Goal: Information Seeking & Learning: Learn about a topic

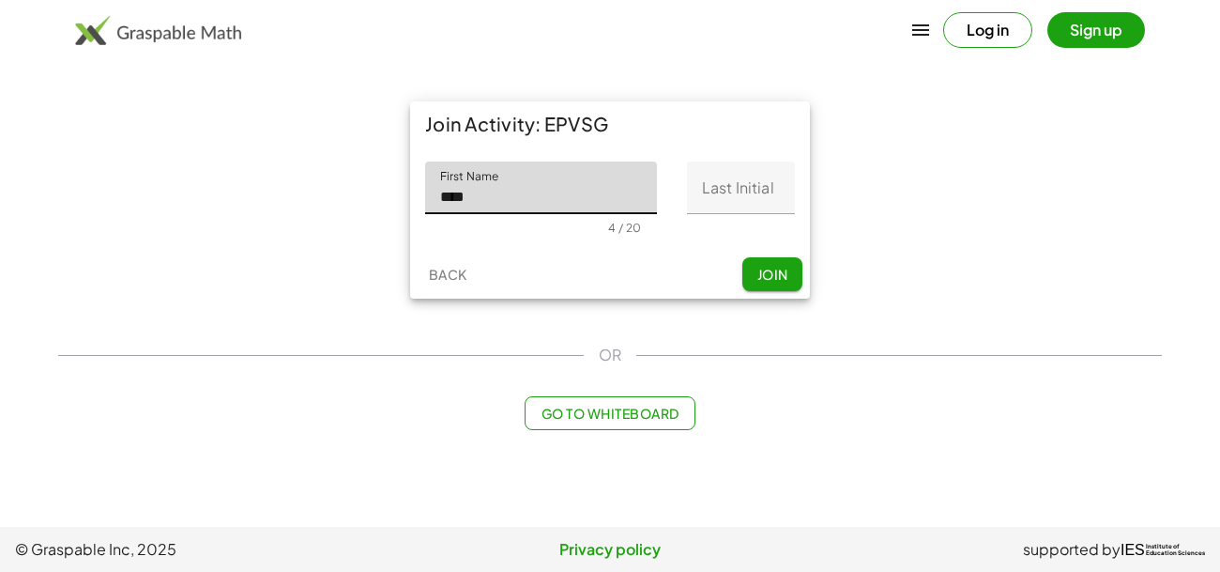
type input "****"
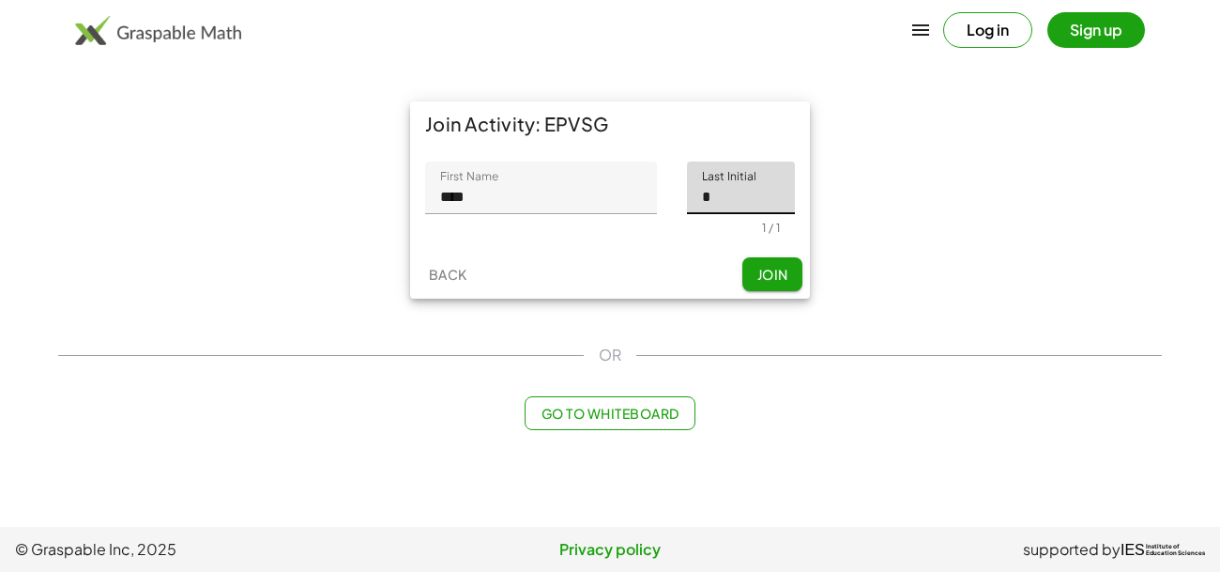
type input "*"
click at [790, 276] on button "Join" at bounding box center [772, 274] width 60 height 34
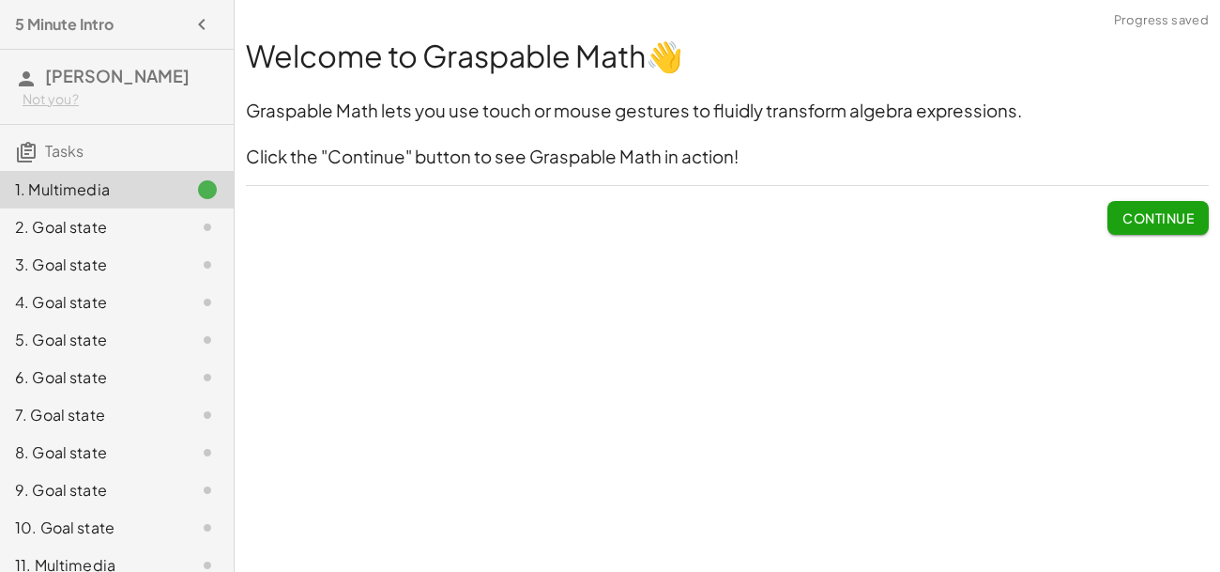
click at [1161, 228] on button "Continue" at bounding box center [1157, 218] width 101 height 34
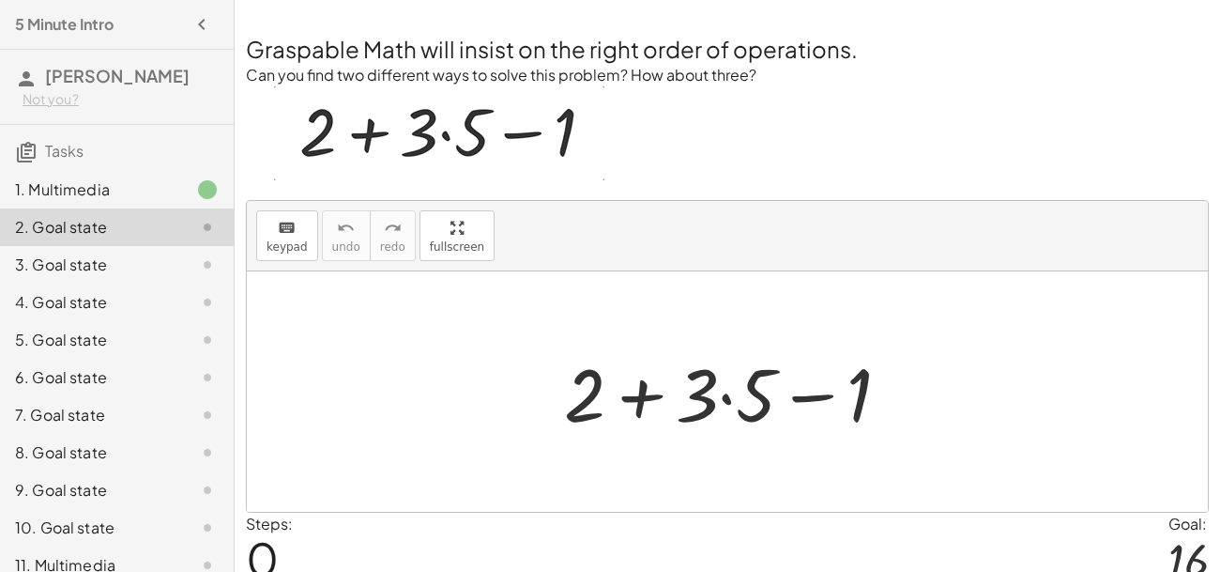
scroll to position [3, 0]
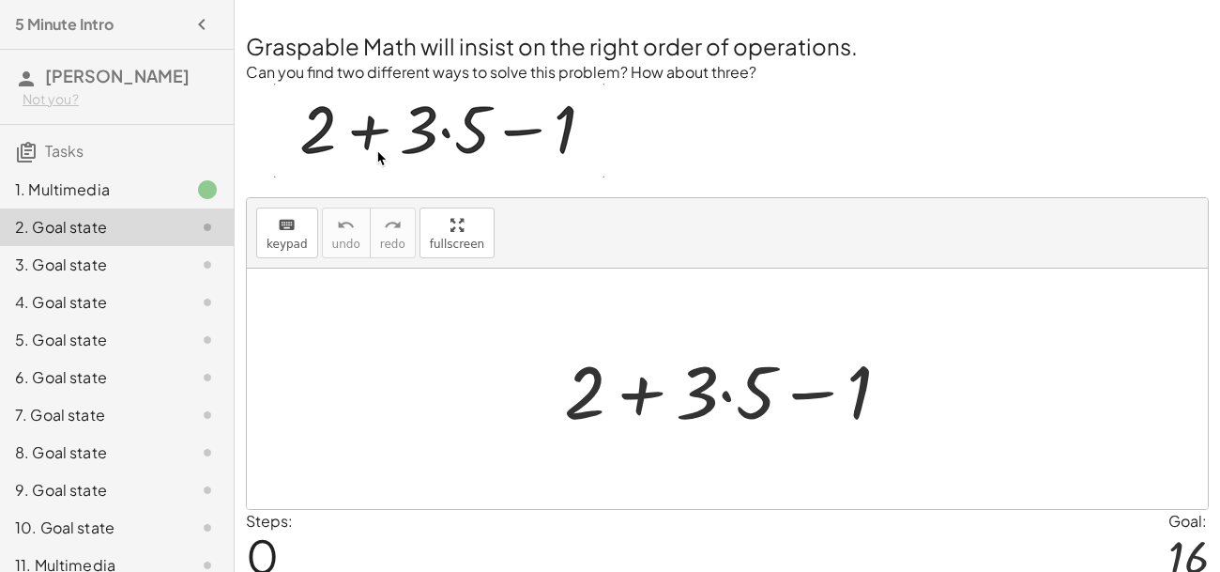
click at [640, 390] on div at bounding box center [735, 389] width 360 height 97
click at [727, 397] on div at bounding box center [735, 389] width 360 height 97
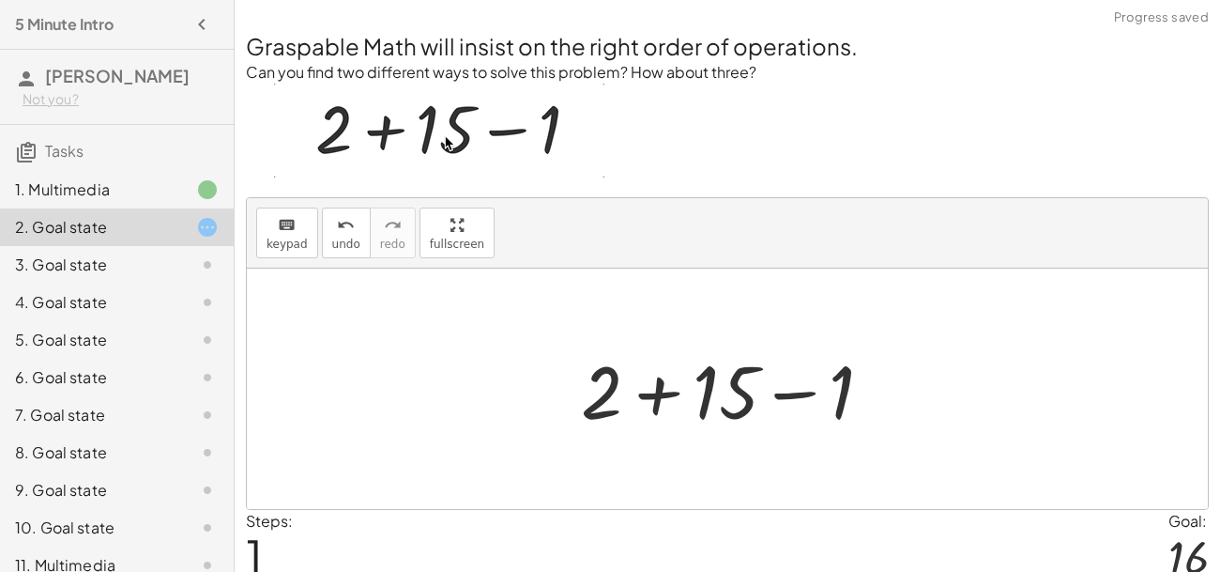
click at [653, 397] on div at bounding box center [735, 389] width 326 height 97
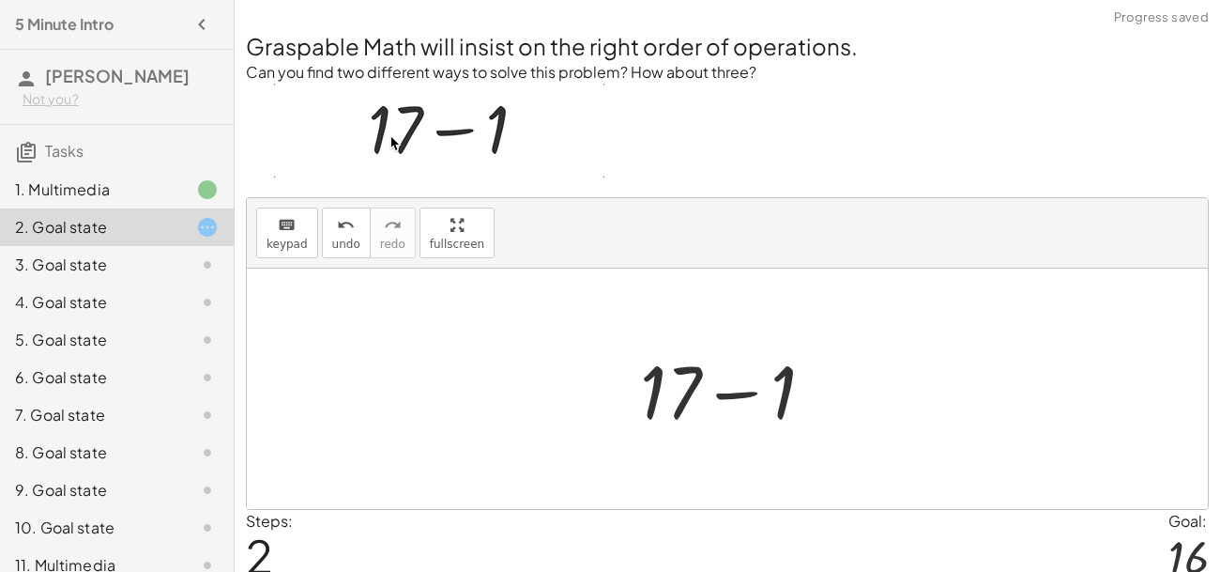
click at [730, 397] on div at bounding box center [735, 389] width 208 height 97
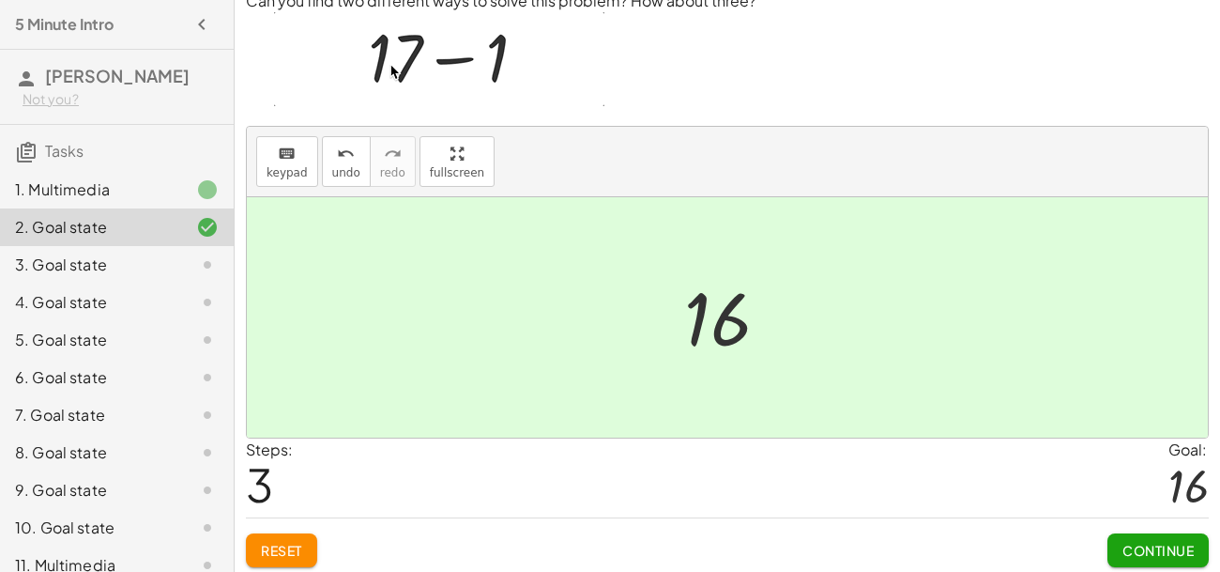
scroll to position [79, 0]
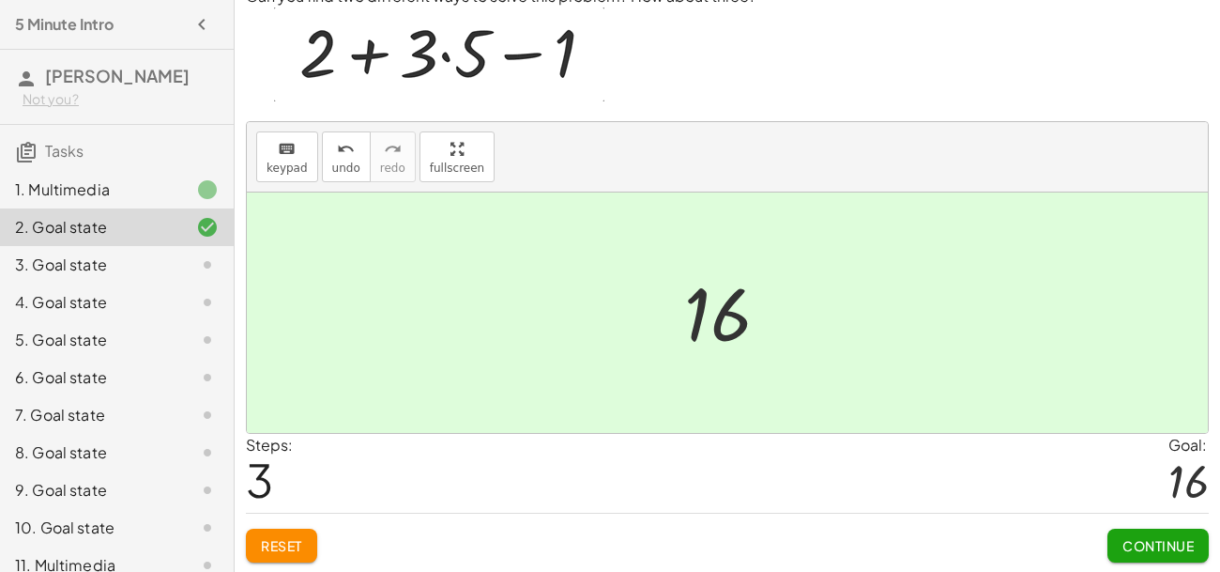
click at [1124, 543] on span "Continue" at bounding box center [1158, 545] width 71 height 17
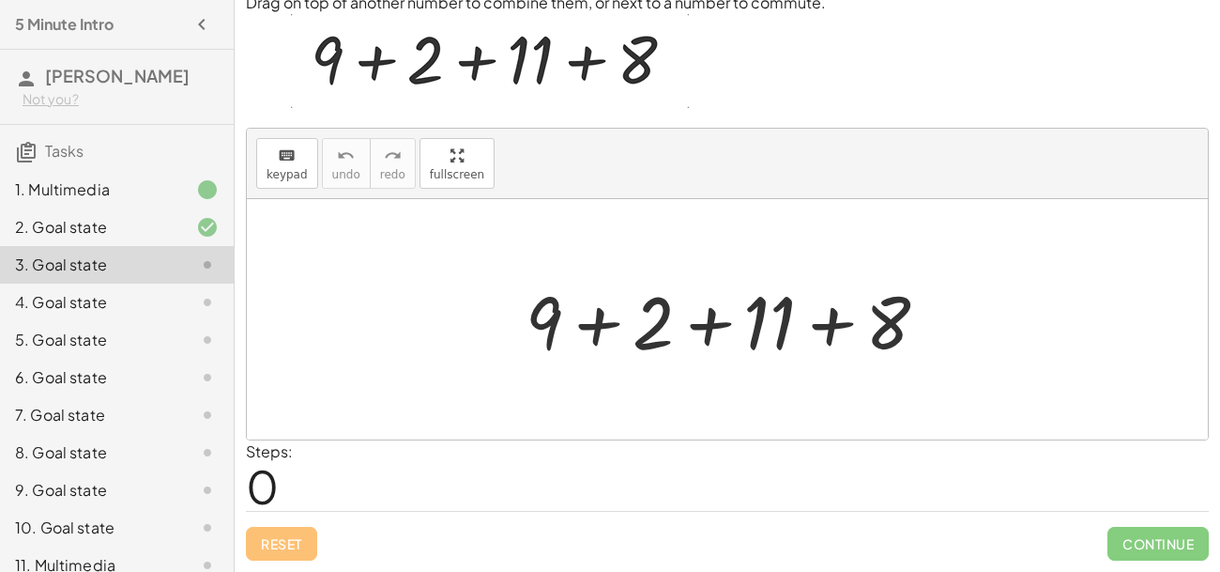
scroll to position [71, 0]
click at [833, 333] on div at bounding box center [734, 320] width 436 height 97
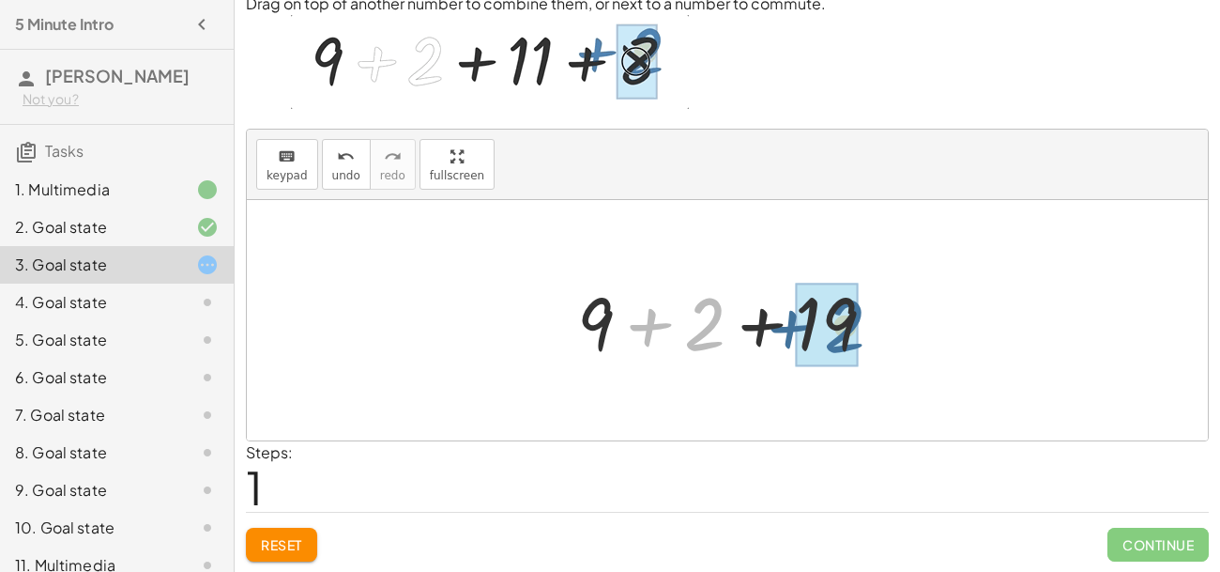
drag, startPoint x: 704, startPoint y: 327, endPoint x: 847, endPoint y: 328, distance: 142.7
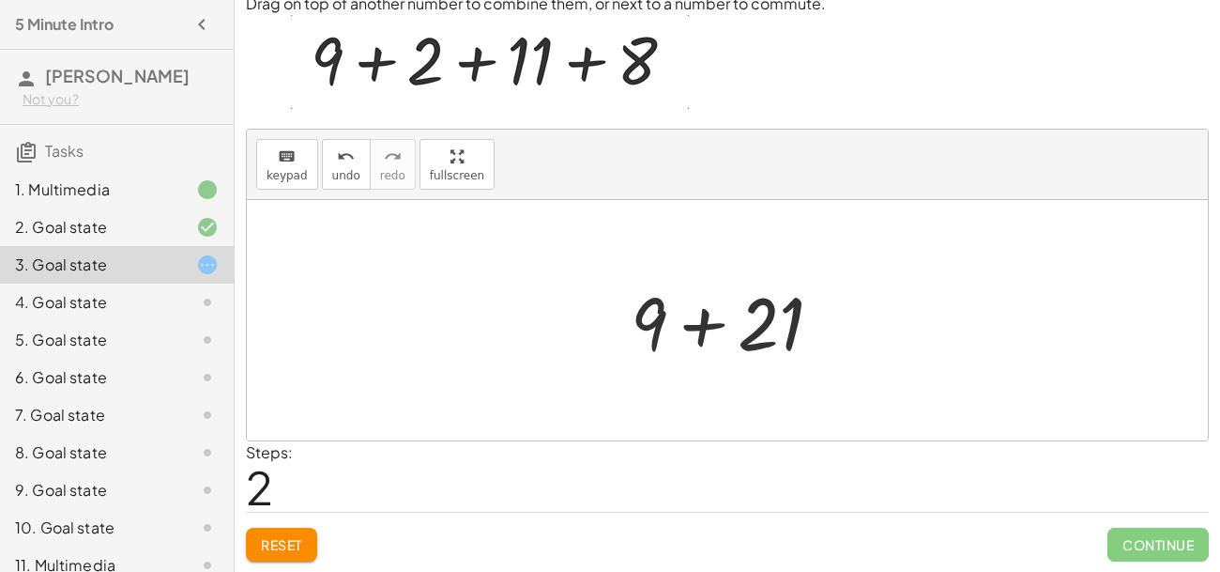
click at [707, 329] on div at bounding box center [733, 320] width 225 height 97
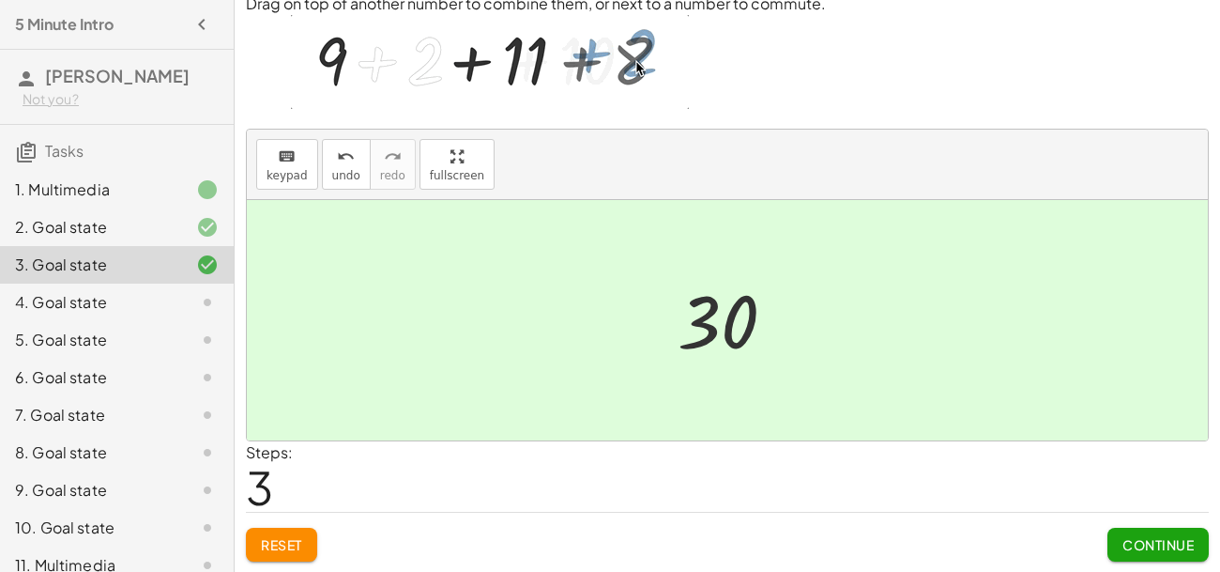
click at [1161, 537] on span "Continue" at bounding box center [1158, 544] width 71 height 17
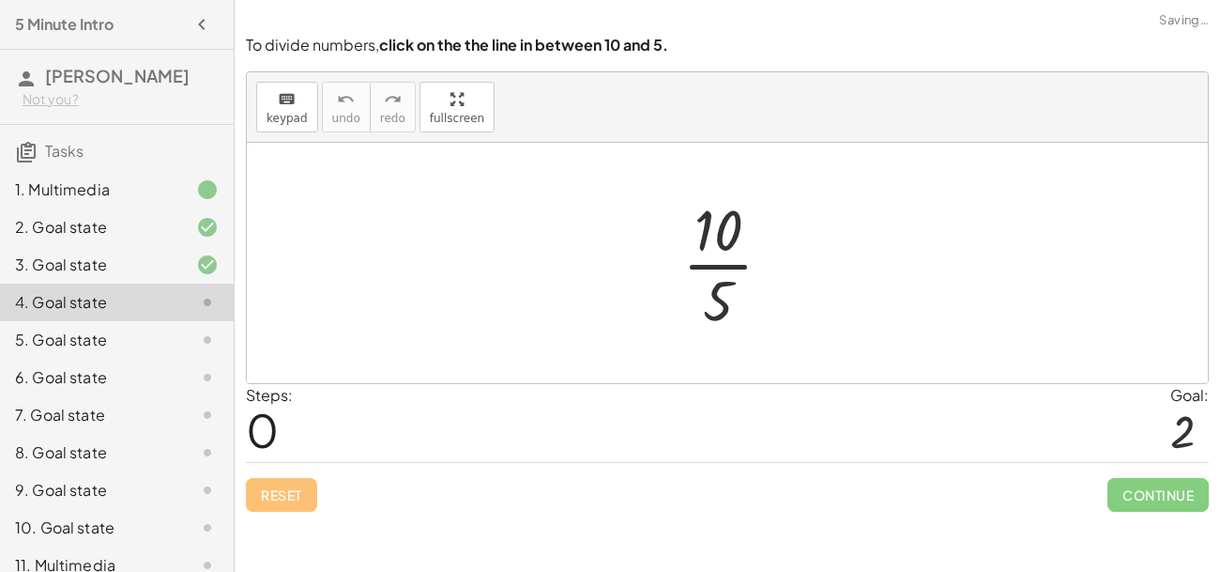
scroll to position [0, 0]
drag, startPoint x: 723, startPoint y: 287, endPoint x: 752, endPoint y: 205, distance: 87.6
click at [752, 205] on div at bounding box center [735, 263] width 124 height 145
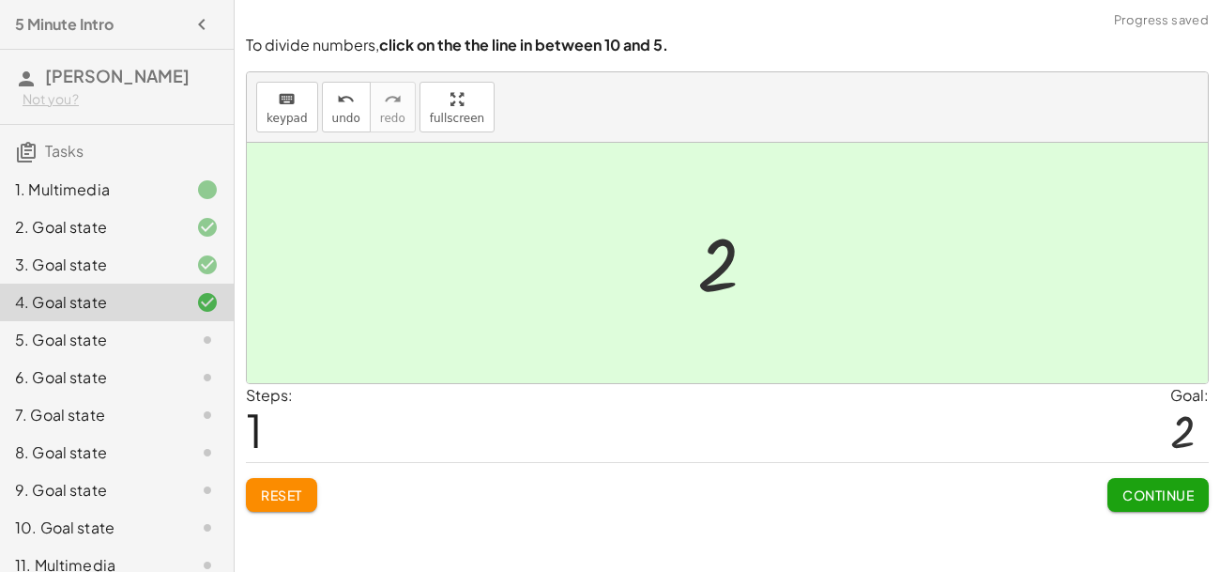
click at [1170, 492] on span "Continue" at bounding box center [1158, 494] width 71 height 17
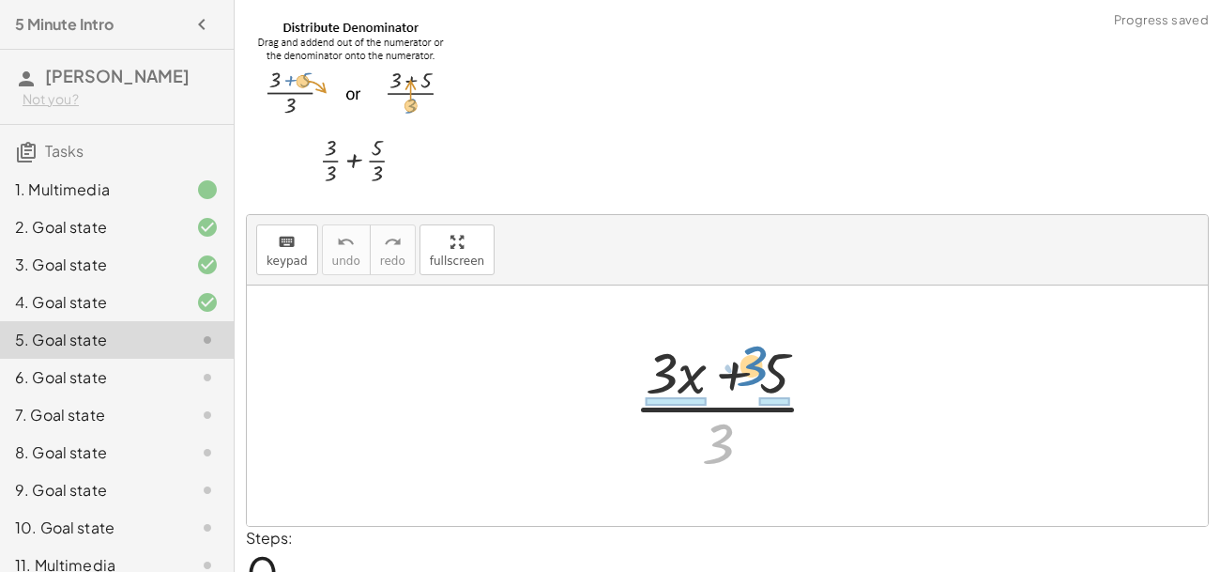
drag, startPoint x: 719, startPoint y: 445, endPoint x: 753, endPoint y: 371, distance: 81.5
click at [753, 371] on div at bounding box center [734, 405] width 220 height 145
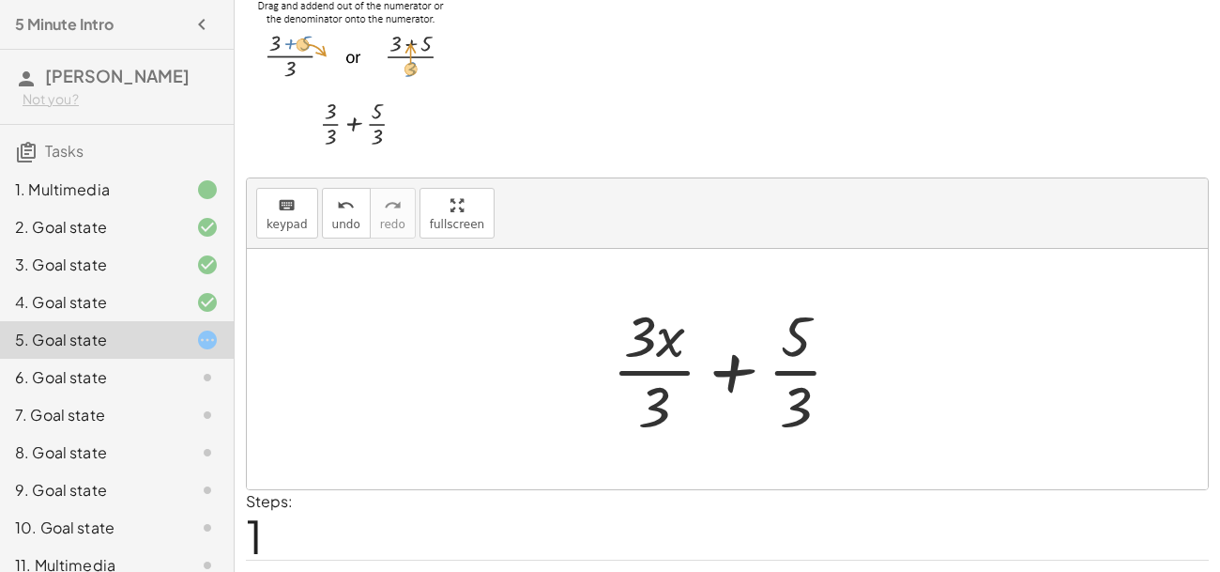
scroll to position [39, 0]
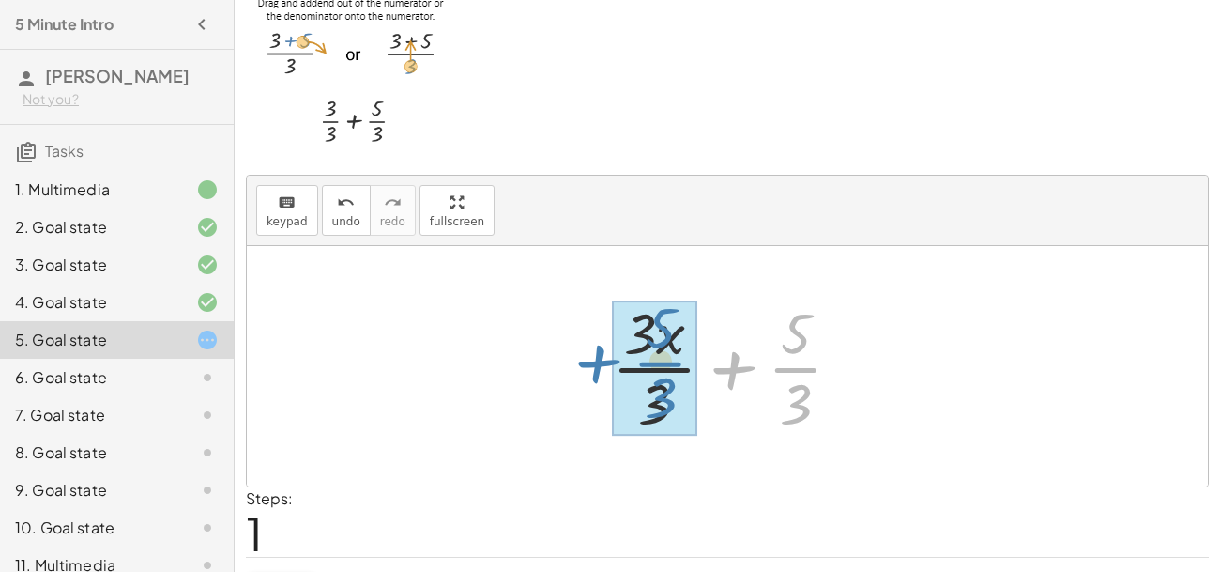
drag, startPoint x: 739, startPoint y: 374, endPoint x: 604, endPoint y: 369, distance: 134.3
click at [604, 369] on div at bounding box center [735, 366] width 264 height 145
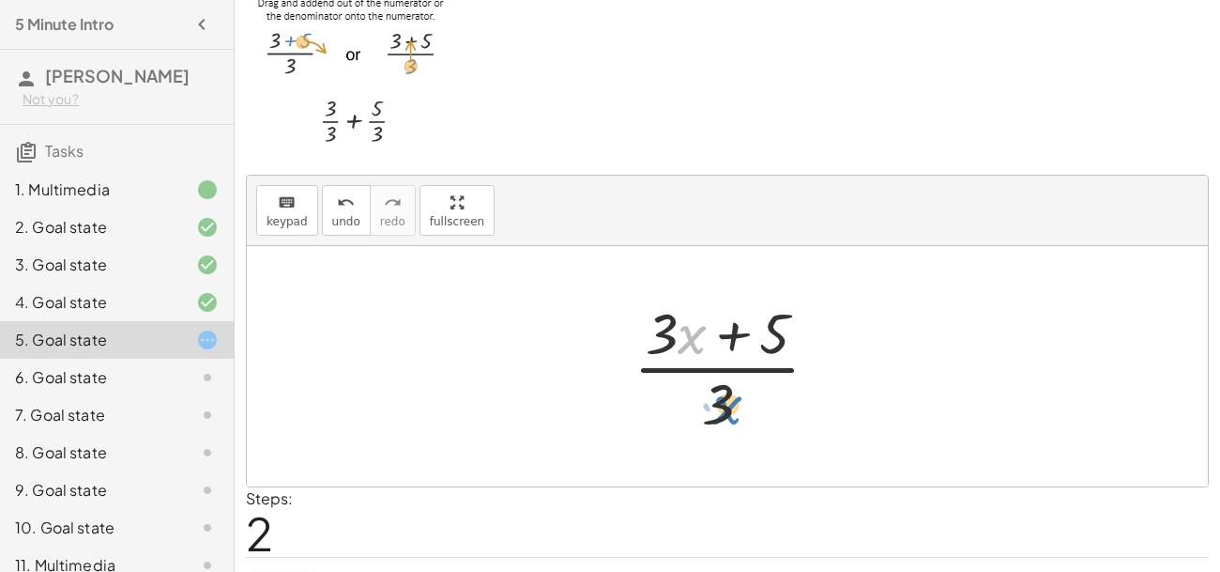
drag, startPoint x: 687, startPoint y: 343, endPoint x: 732, endPoint y: 421, distance: 90.8
click at [732, 421] on div at bounding box center [734, 366] width 220 height 145
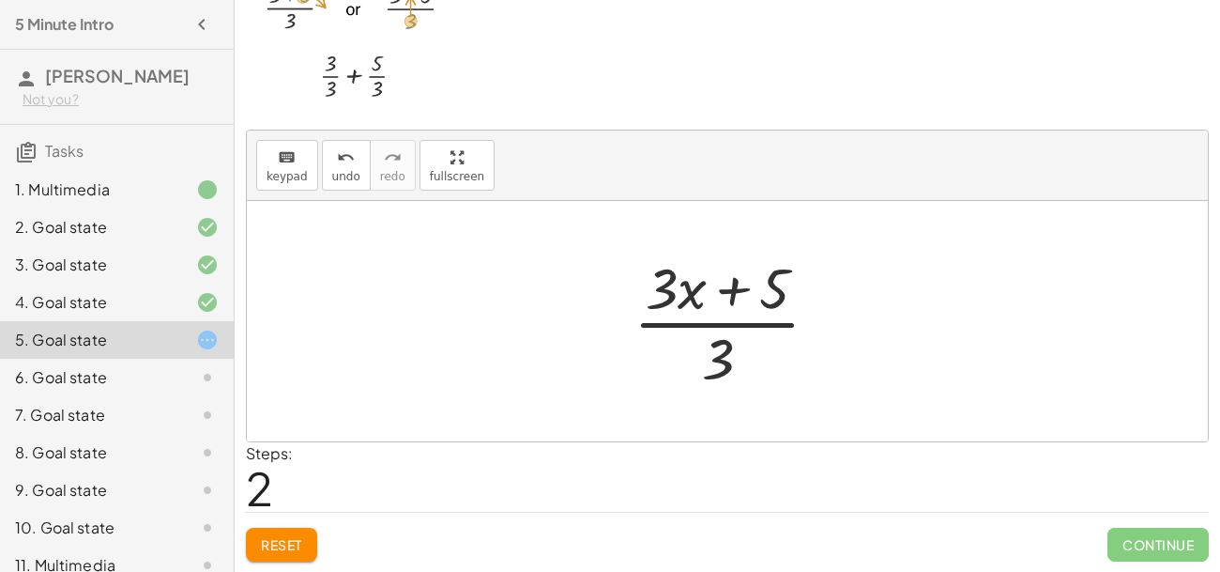
click at [302, 540] on span "Reset" at bounding box center [281, 544] width 41 height 17
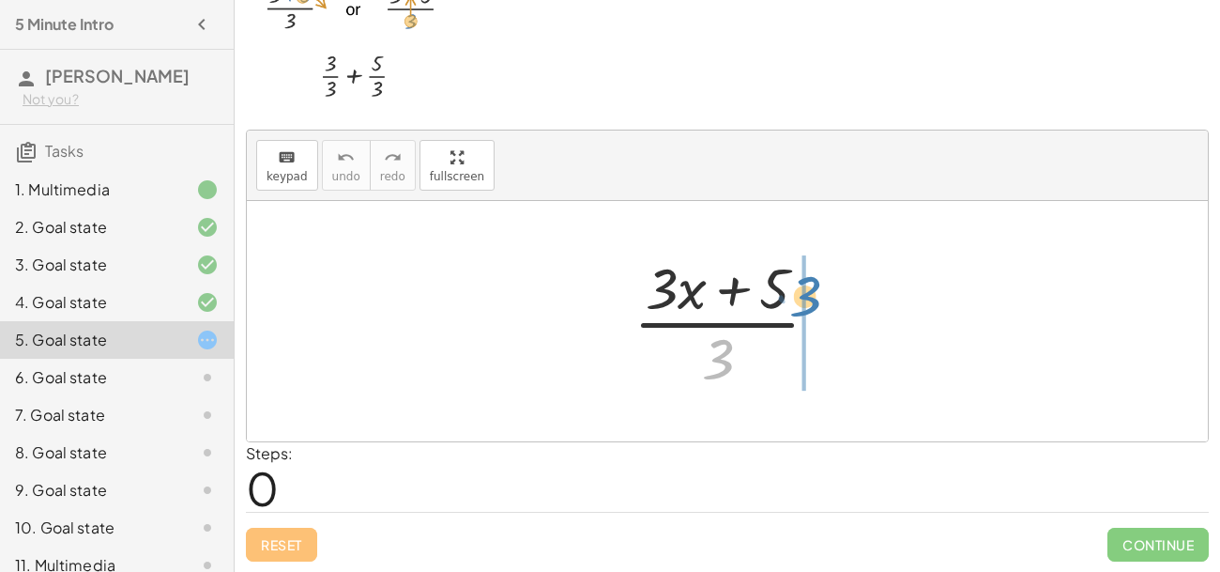
drag, startPoint x: 717, startPoint y: 353, endPoint x: 806, endPoint y: 291, distance: 108.6
click at [806, 291] on div at bounding box center [734, 321] width 220 height 145
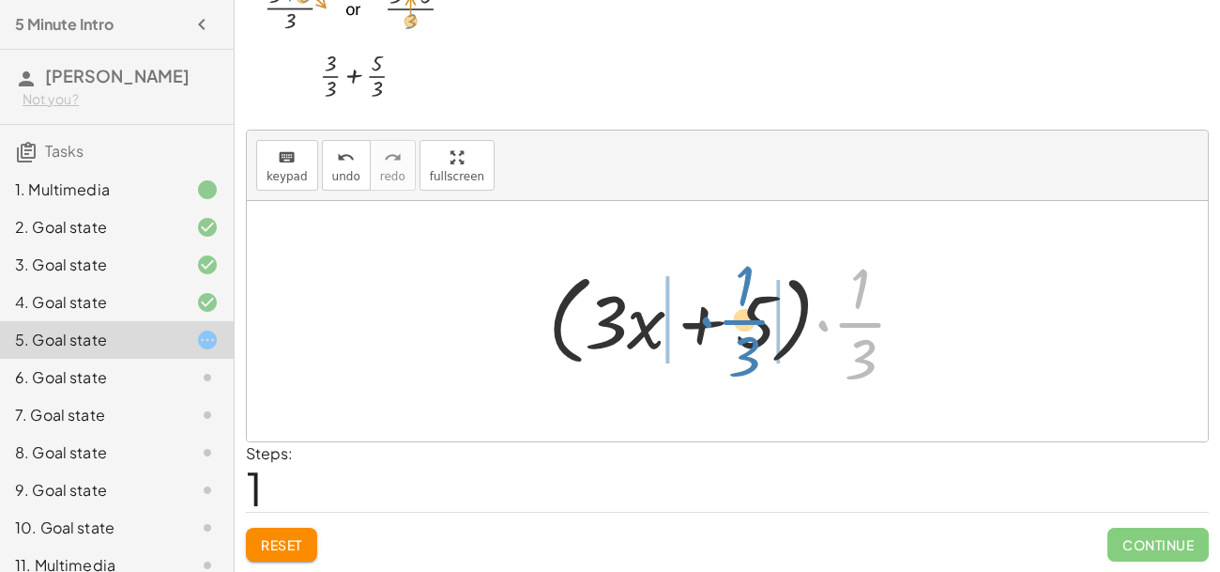
drag, startPoint x: 866, startPoint y: 324, endPoint x: 751, endPoint y: 321, distance: 115.5
click at [751, 321] on div at bounding box center [735, 321] width 392 height 145
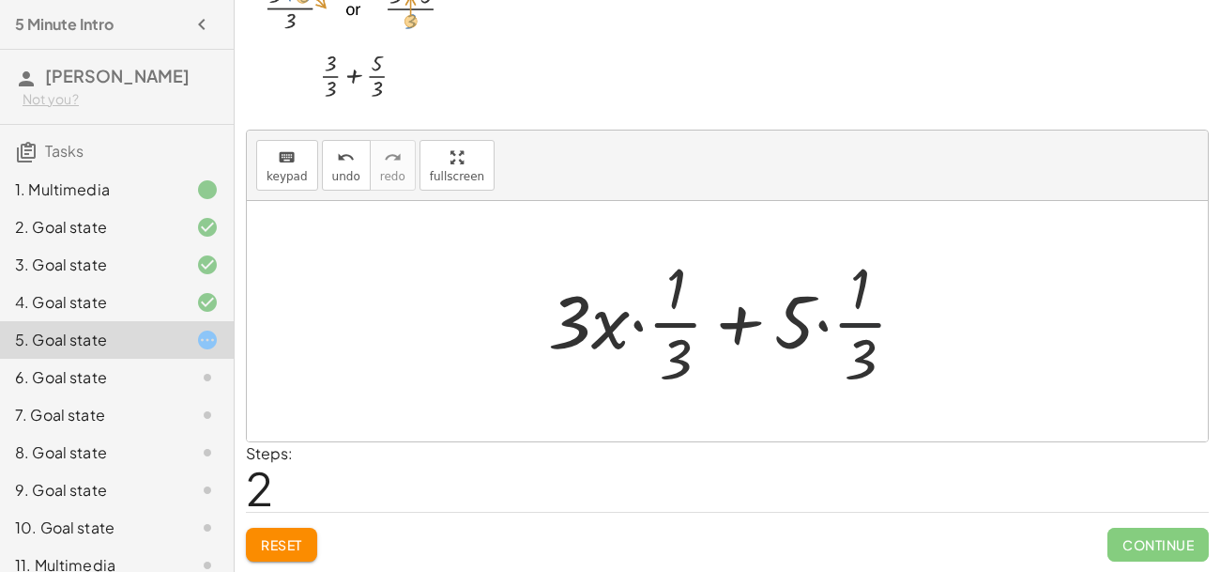
click at [855, 329] on div at bounding box center [735, 321] width 392 height 145
click at [728, 331] on div at bounding box center [735, 321] width 392 height 145
click at [740, 324] on div at bounding box center [735, 321] width 392 height 145
click at [270, 550] on span "Reset" at bounding box center [281, 544] width 41 height 17
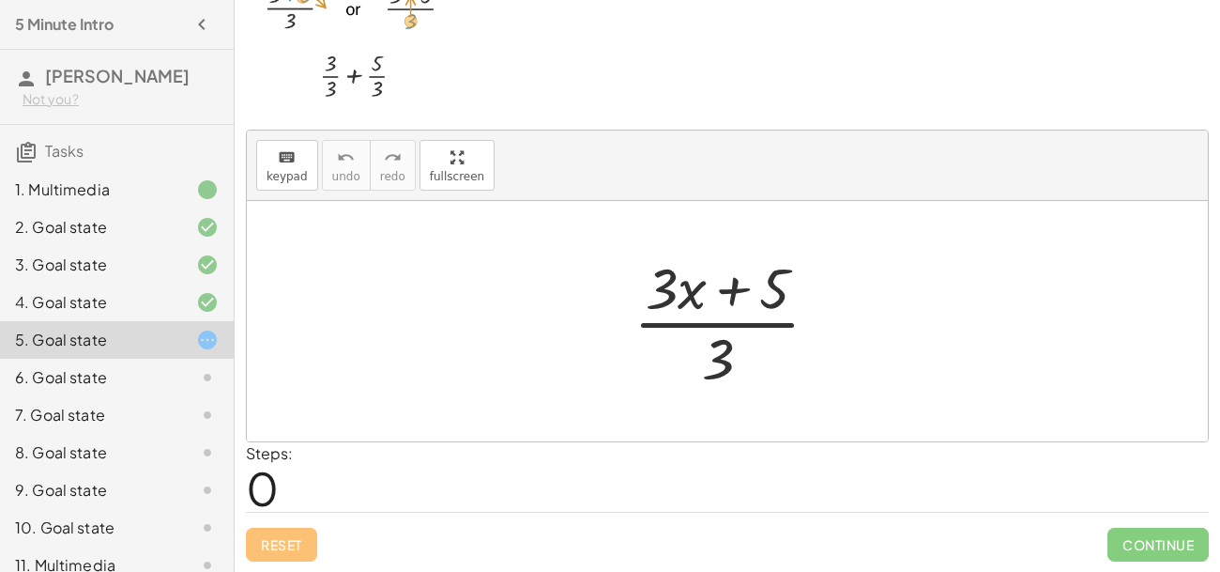
scroll to position [18, 0]
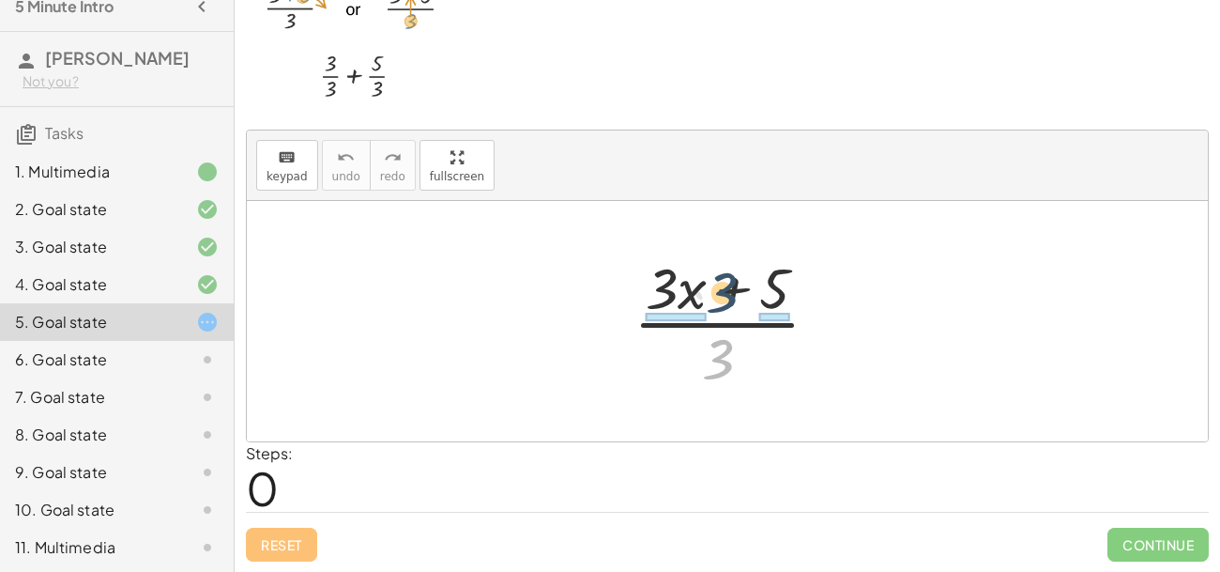
drag, startPoint x: 722, startPoint y: 358, endPoint x: 730, endPoint y: 286, distance: 71.8
click at [730, 286] on div at bounding box center [734, 321] width 220 height 145
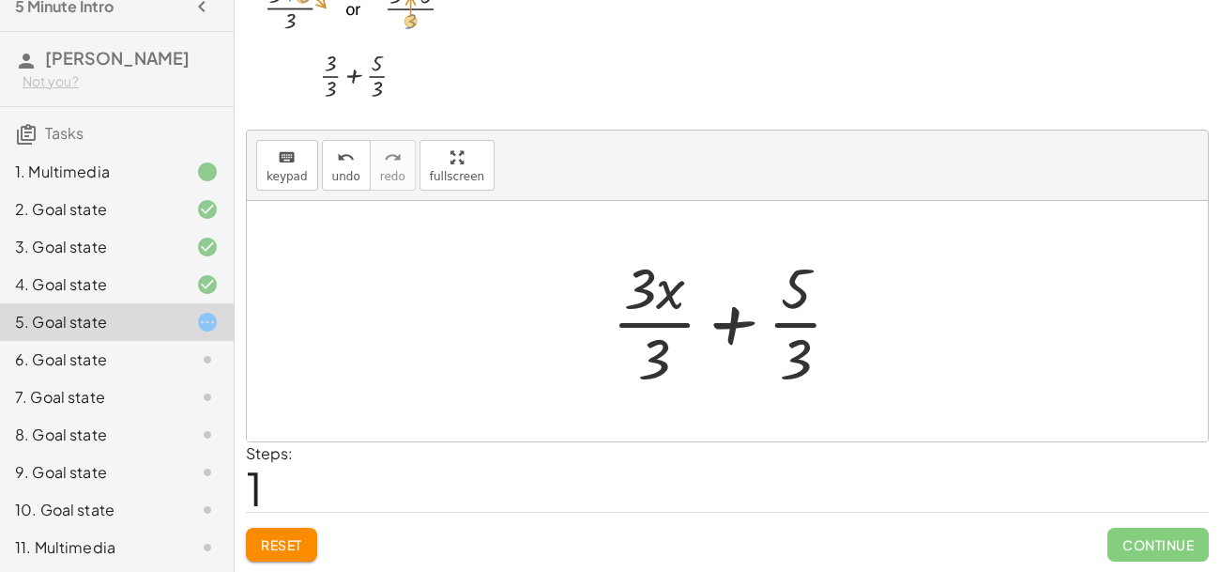
click at [731, 322] on div at bounding box center [735, 321] width 264 height 145
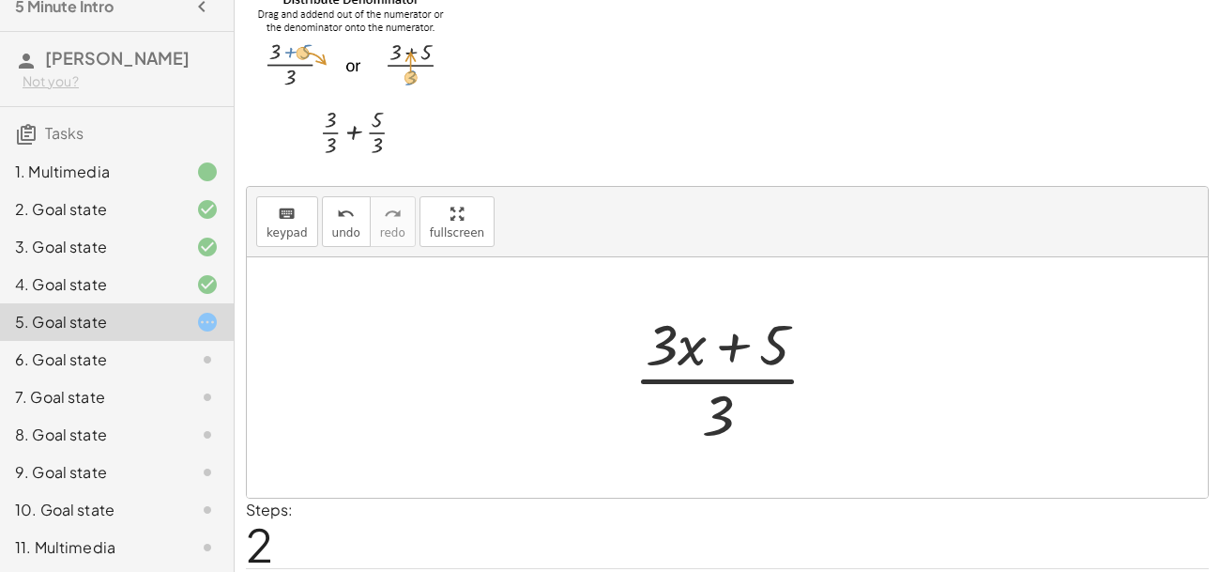
scroll to position [84, 0]
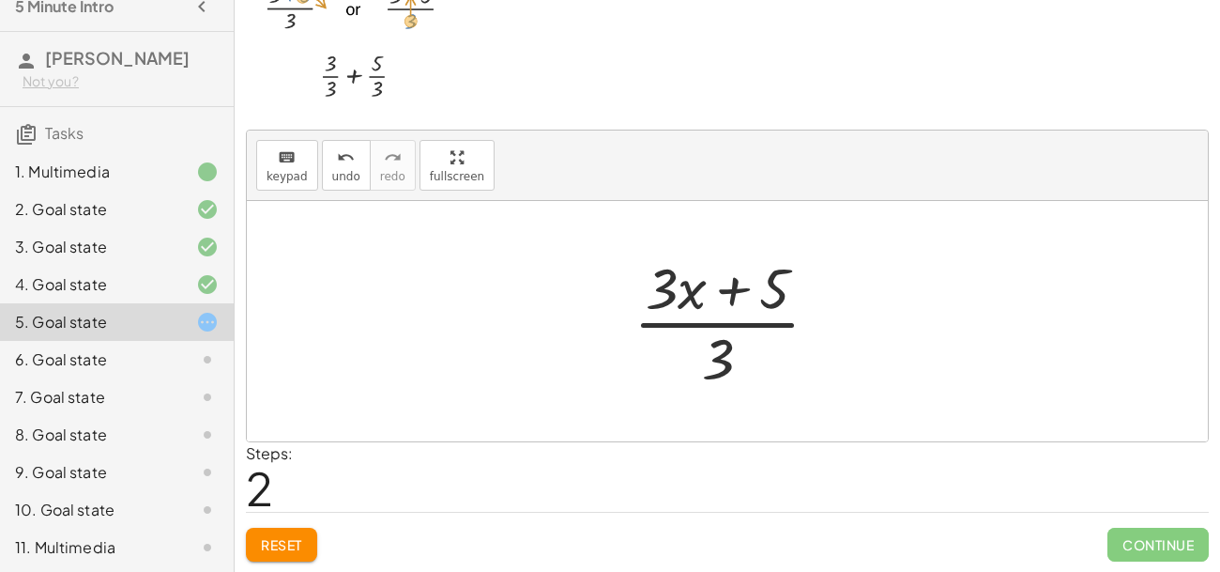
click at [290, 531] on button "Reset" at bounding box center [281, 544] width 71 height 34
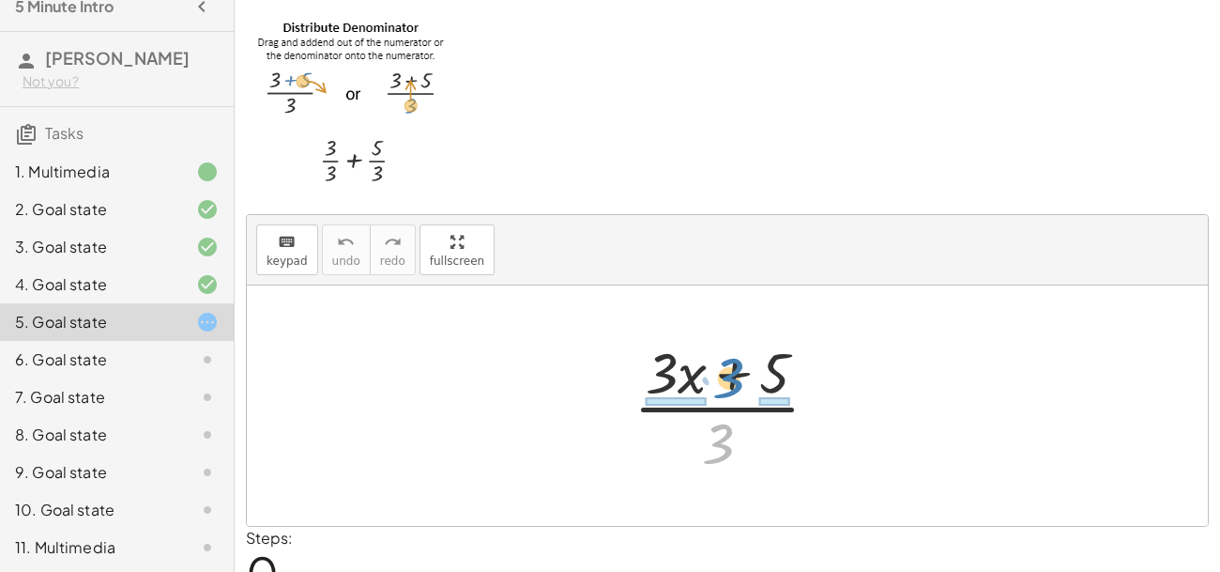
drag, startPoint x: 713, startPoint y: 450, endPoint x: 725, endPoint y: 383, distance: 67.6
click at [725, 383] on div at bounding box center [734, 405] width 220 height 145
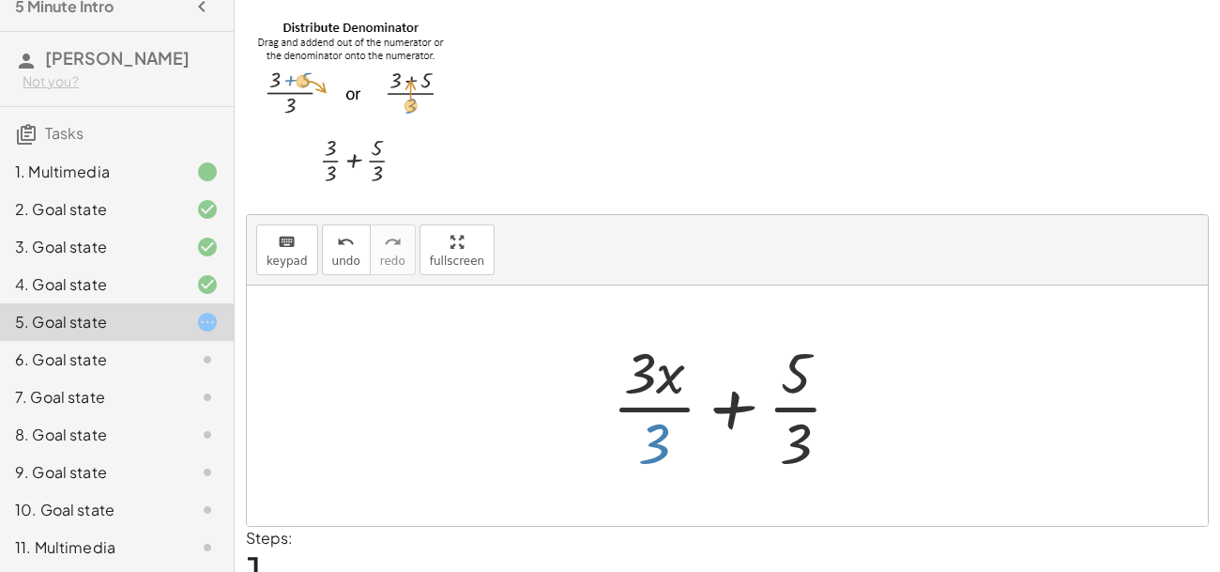
click at [656, 444] on body "5 Minute Intro [PERSON_NAME] S Not you? Tasks 1. Multimedia 2. Goal state 3. Go…" at bounding box center [610, 328] width 1220 height 657
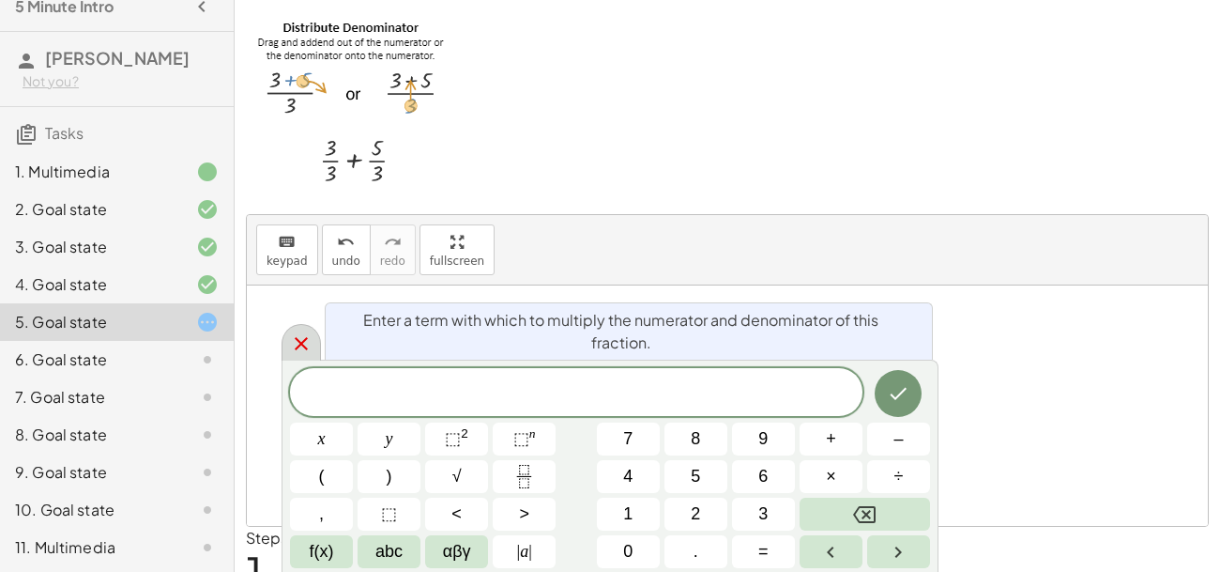
click at [293, 344] on icon at bounding box center [301, 343] width 23 height 23
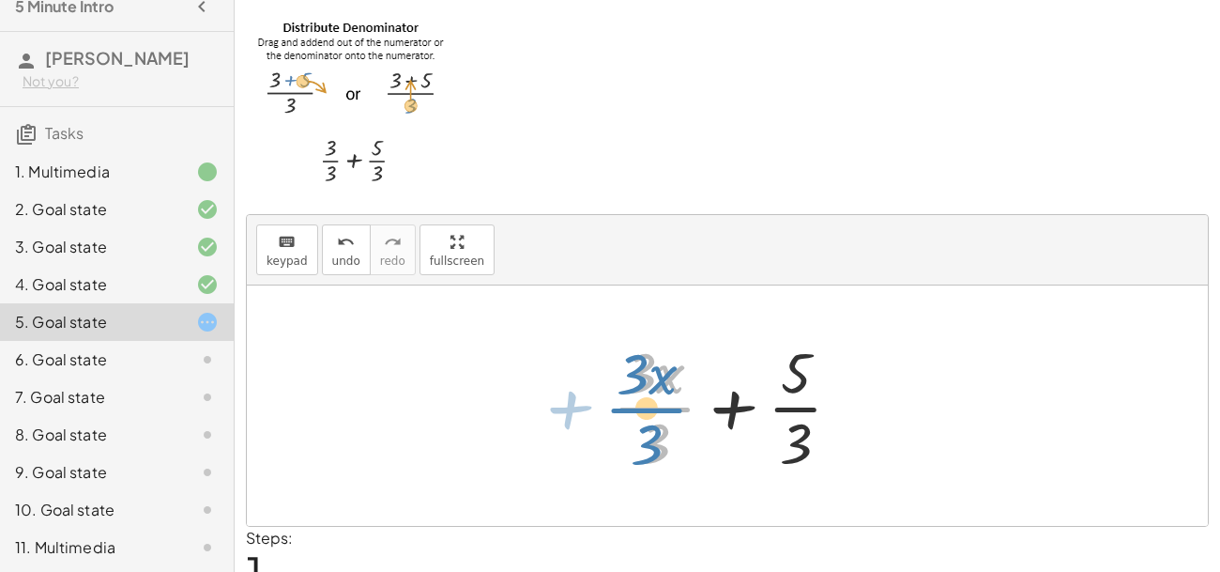
drag, startPoint x: 665, startPoint y: 410, endPoint x: 656, endPoint y: 411, distance: 9.4
click at [656, 411] on div at bounding box center [735, 405] width 264 height 145
click at [658, 411] on div at bounding box center [735, 405] width 264 height 145
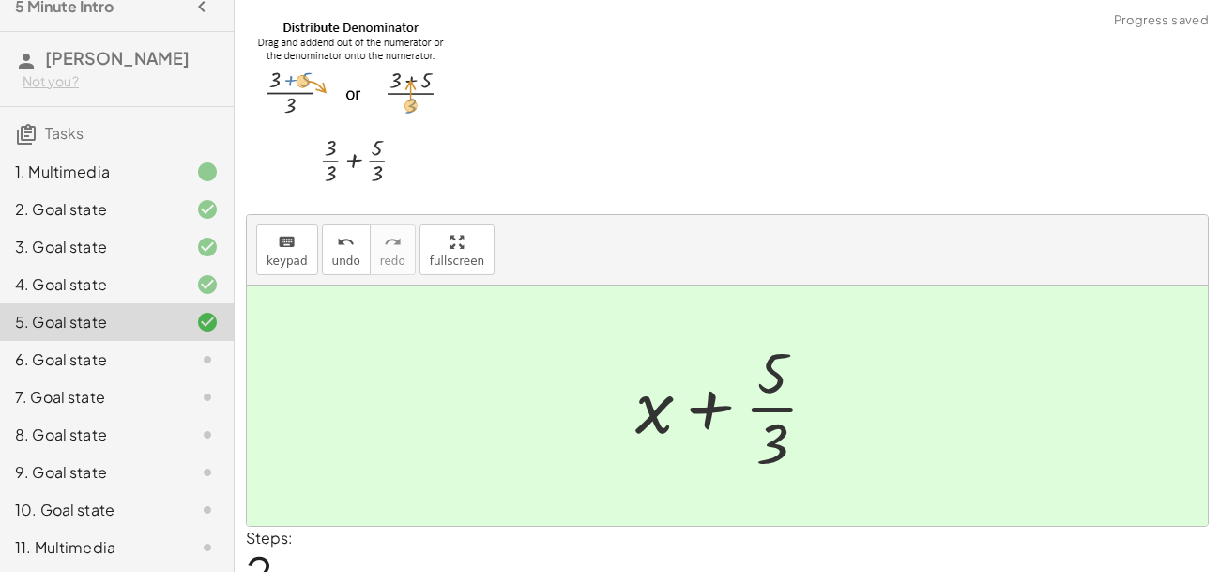
scroll to position [84, 0]
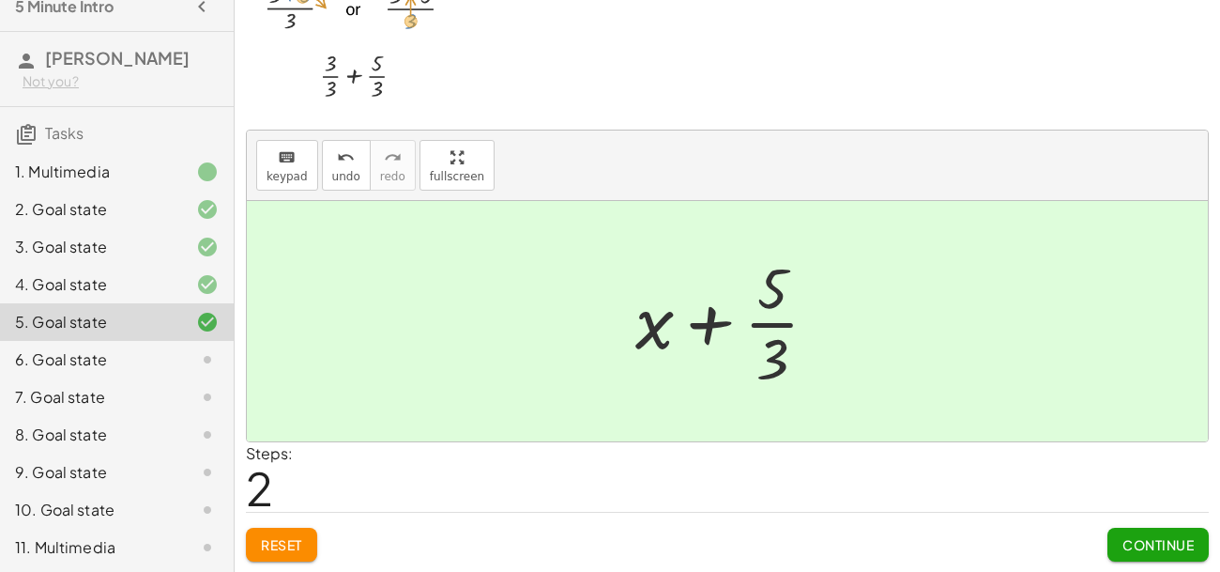
click at [1159, 547] on span "Continue" at bounding box center [1158, 544] width 71 height 17
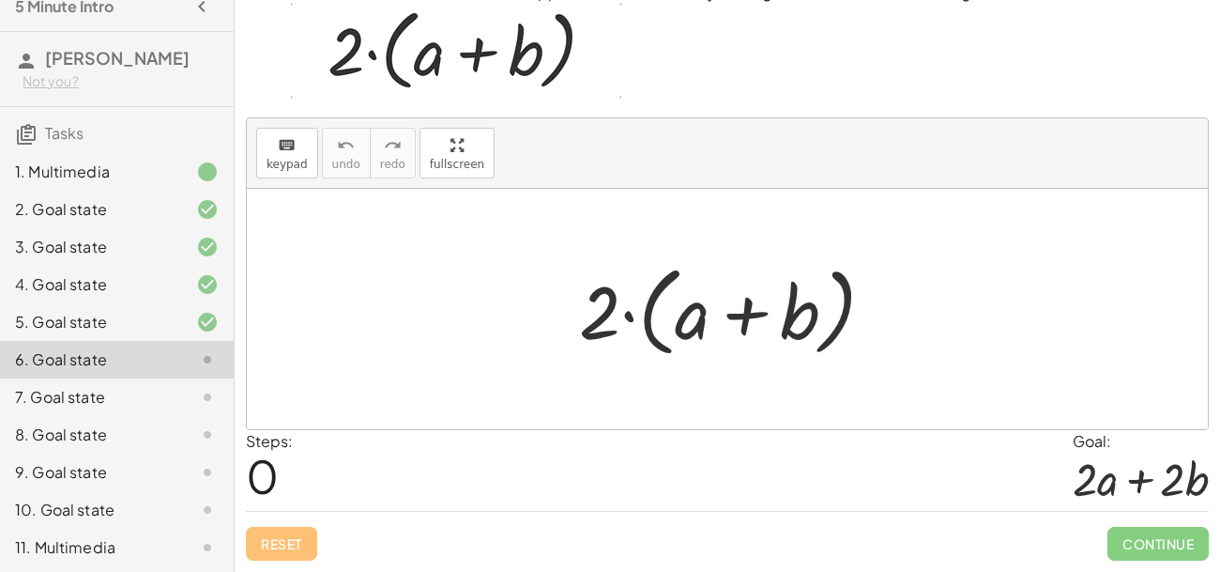
scroll to position [82, 0]
drag, startPoint x: 603, startPoint y: 321, endPoint x: 754, endPoint y: 305, distance: 151.9
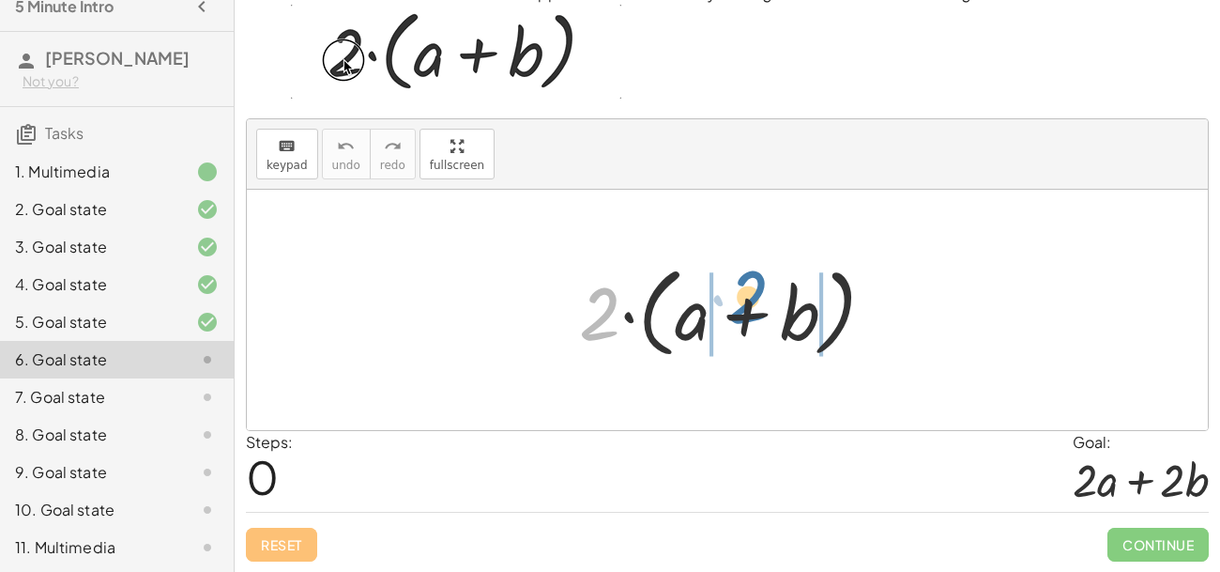
click at [754, 305] on div at bounding box center [734, 310] width 329 height 108
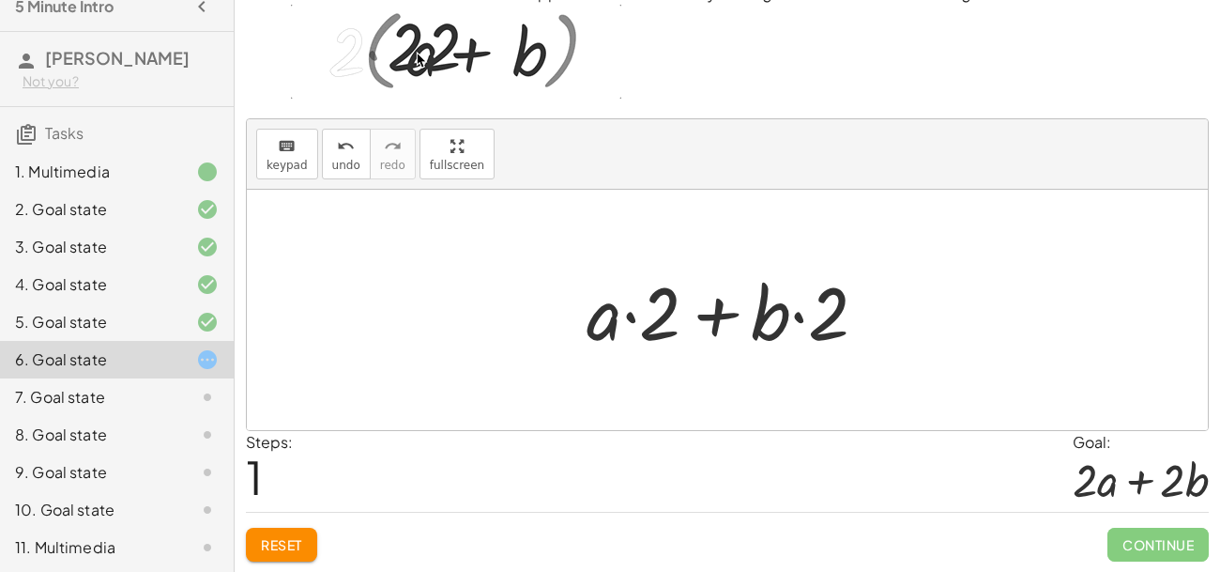
click at [280, 540] on span "Reset" at bounding box center [281, 544] width 41 height 17
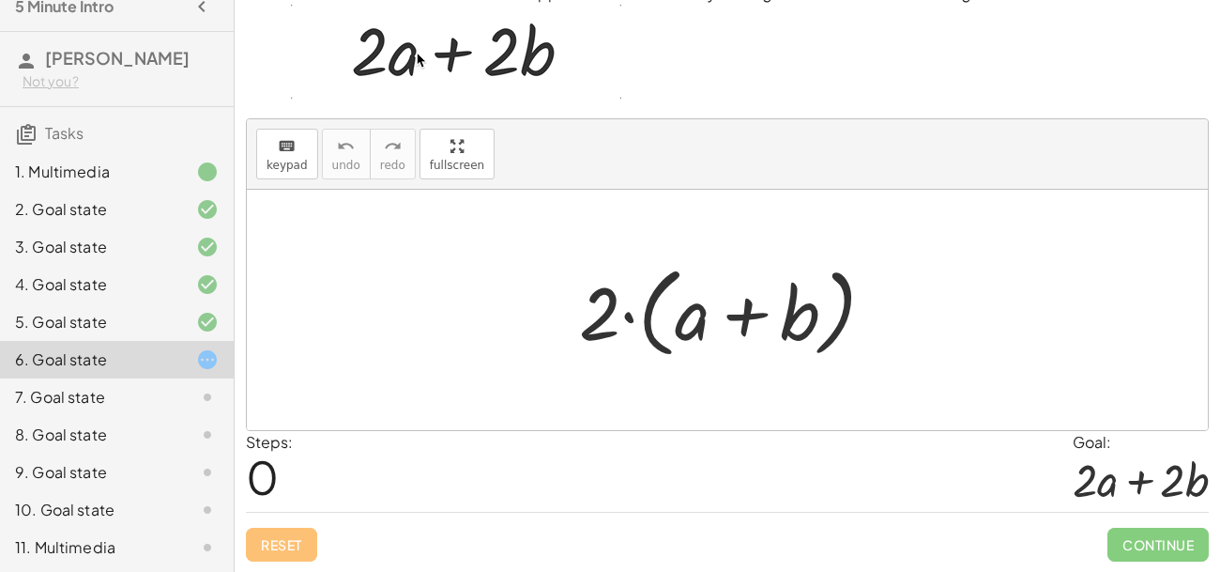
click at [628, 315] on div at bounding box center [734, 310] width 329 height 108
drag, startPoint x: 634, startPoint y: 292, endPoint x: 665, endPoint y: 285, distance: 32.6
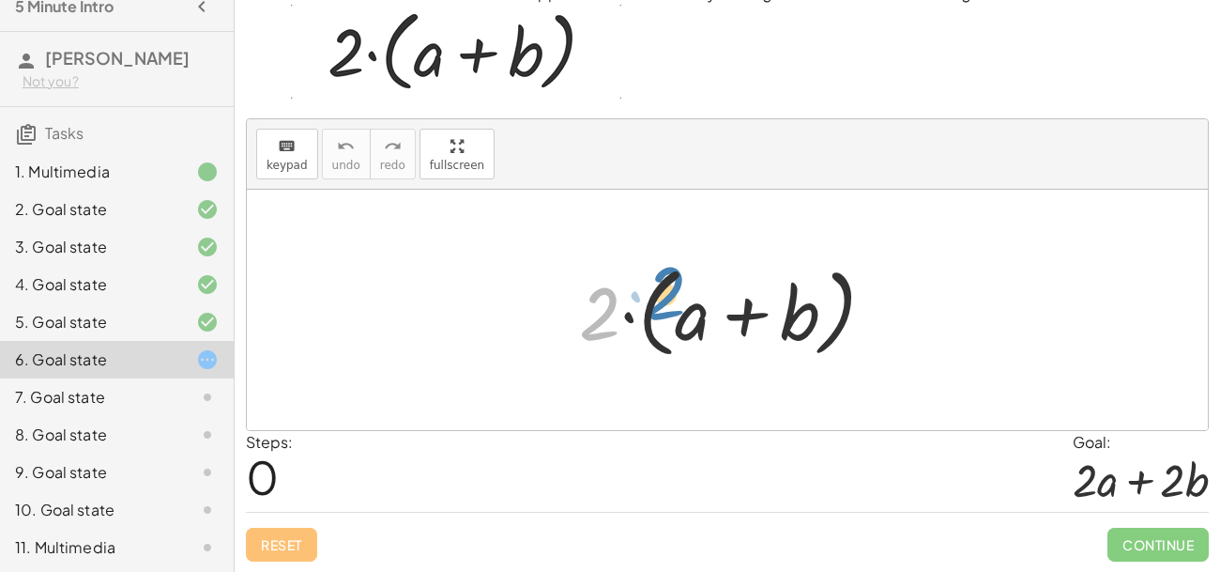
click at [665, 285] on div at bounding box center [734, 310] width 329 height 108
drag, startPoint x: 600, startPoint y: 310, endPoint x: 681, endPoint y: 305, distance: 81.8
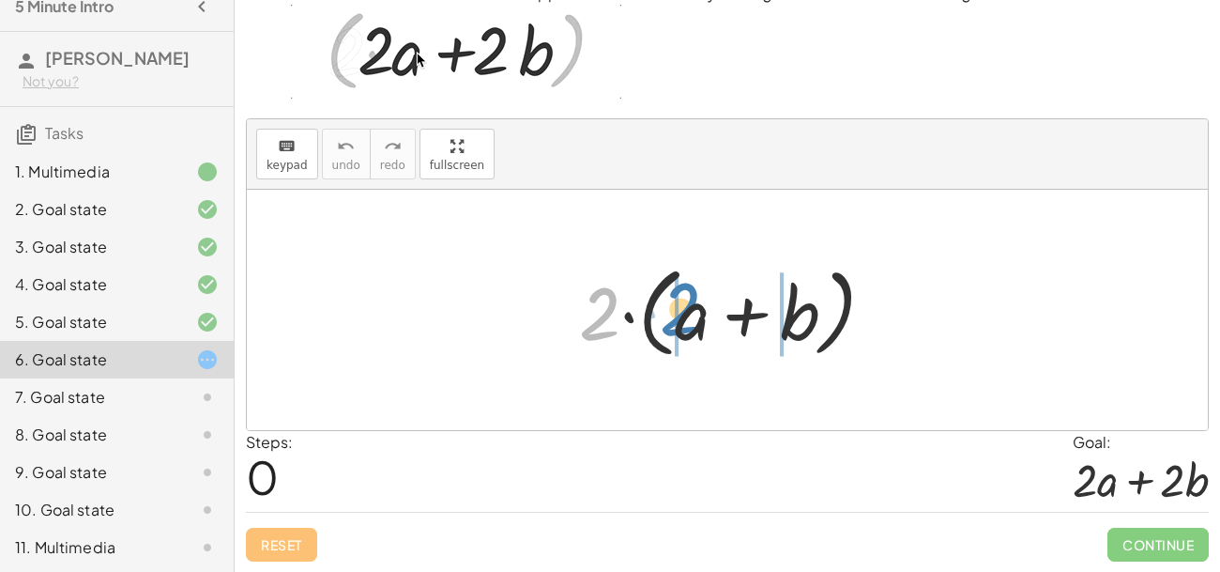
click at [681, 305] on div at bounding box center [734, 310] width 329 height 108
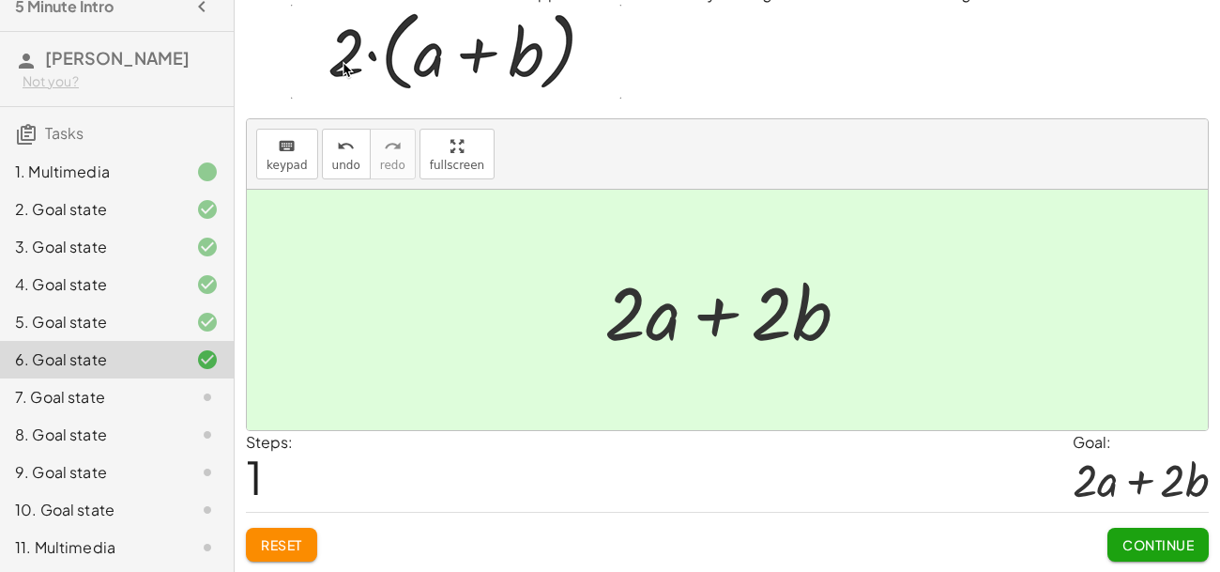
click at [718, 313] on div at bounding box center [734, 310] width 279 height 97
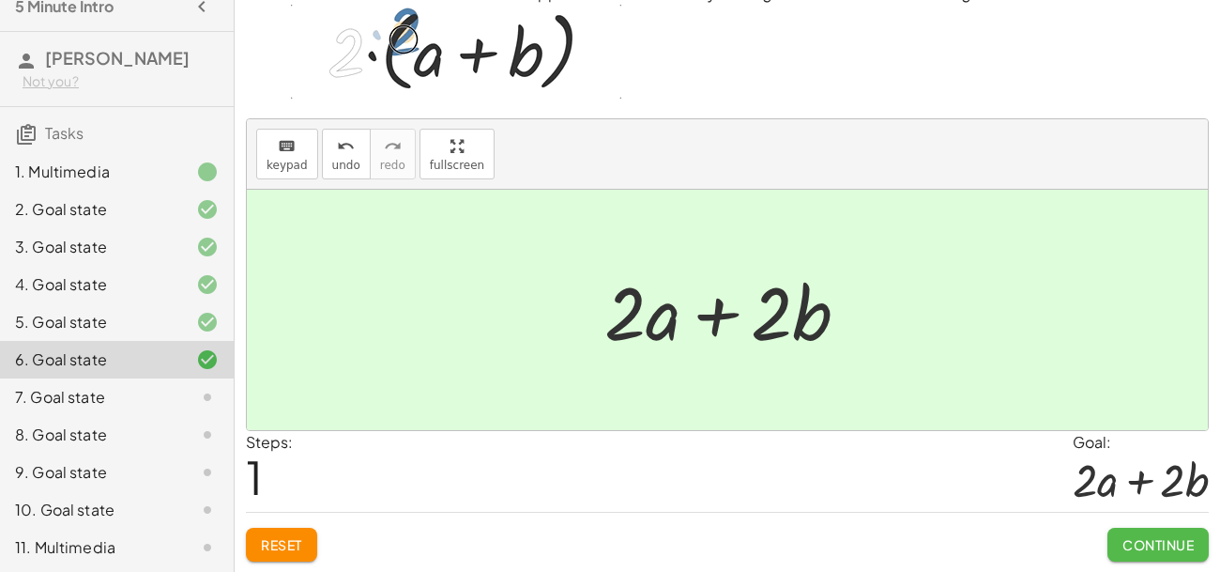
click at [1151, 550] on span "Continue" at bounding box center [1158, 544] width 71 height 17
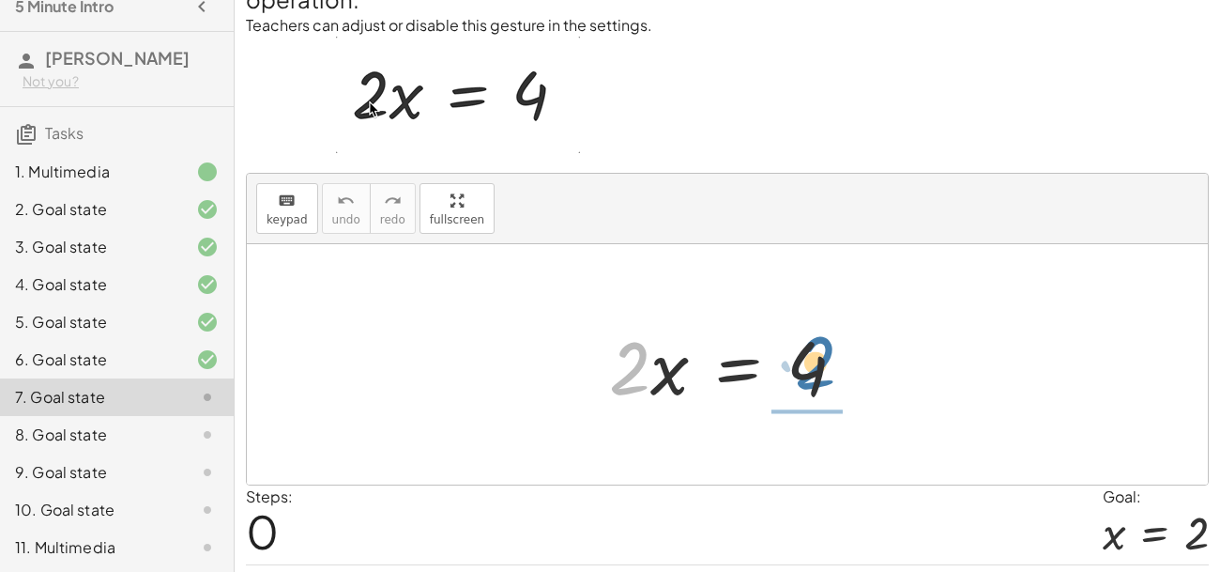
drag, startPoint x: 622, startPoint y: 374, endPoint x: 816, endPoint y: 368, distance: 193.5
click at [816, 368] on div at bounding box center [735, 364] width 270 height 97
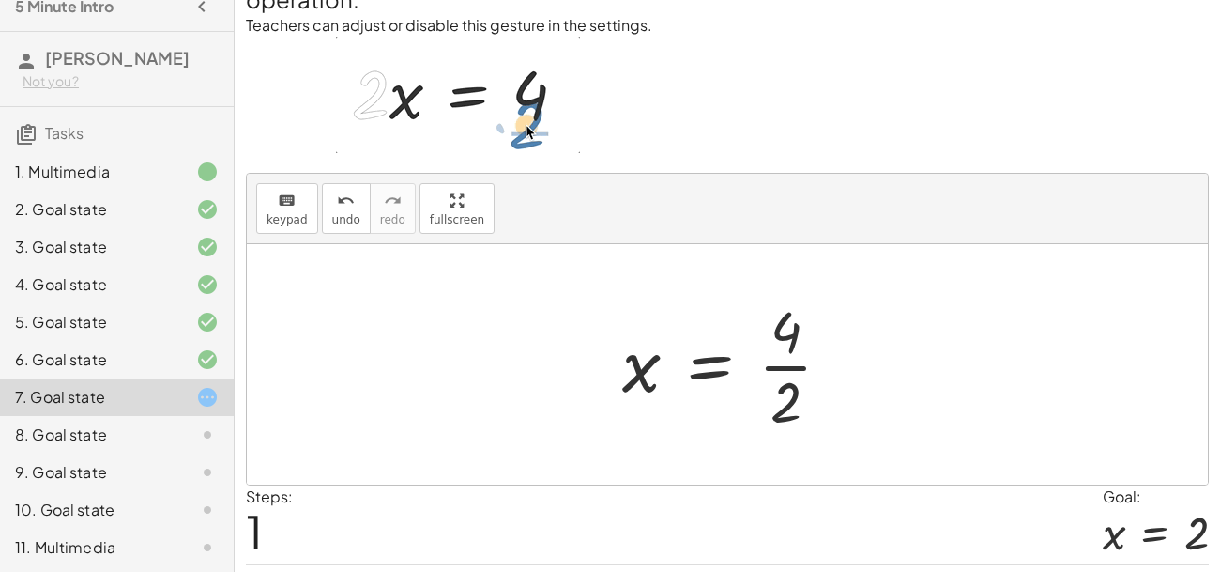
scroll to position [133, 0]
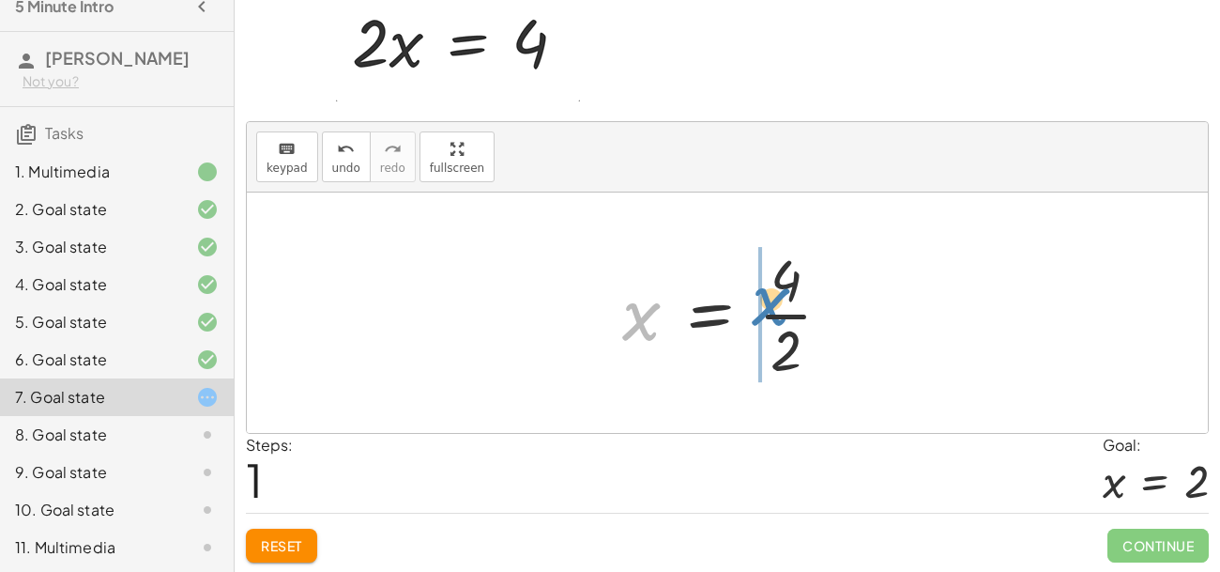
drag, startPoint x: 649, startPoint y: 313, endPoint x: 779, endPoint y: 299, distance: 130.3
click at [779, 299] on div at bounding box center [734, 312] width 243 height 145
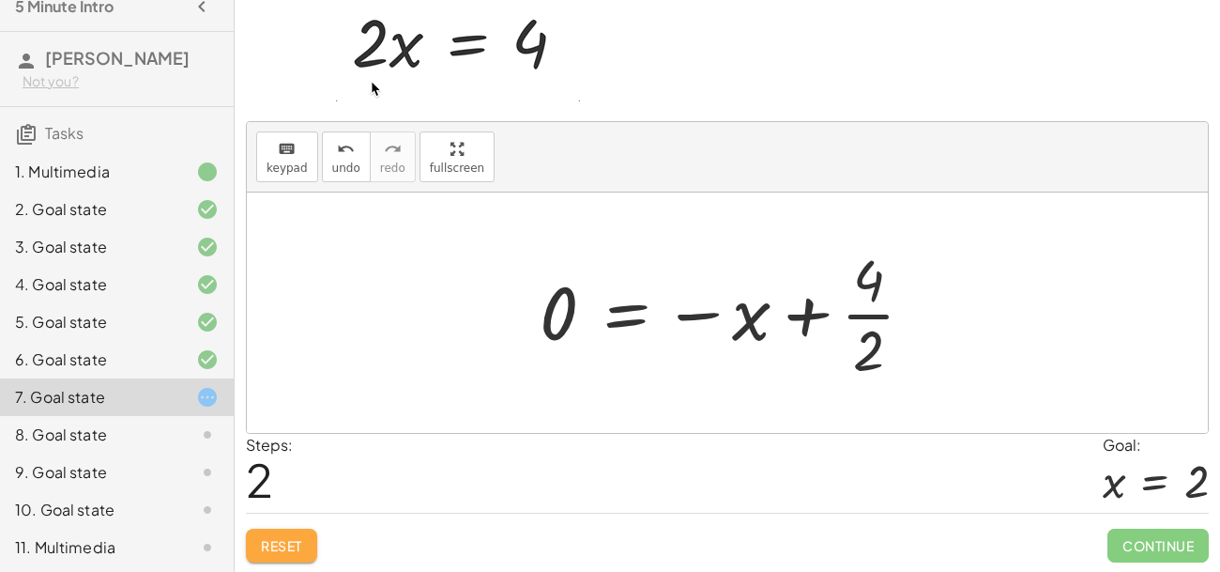
click at [313, 539] on button "Reset" at bounding box center [281, 545] width 71 height 34
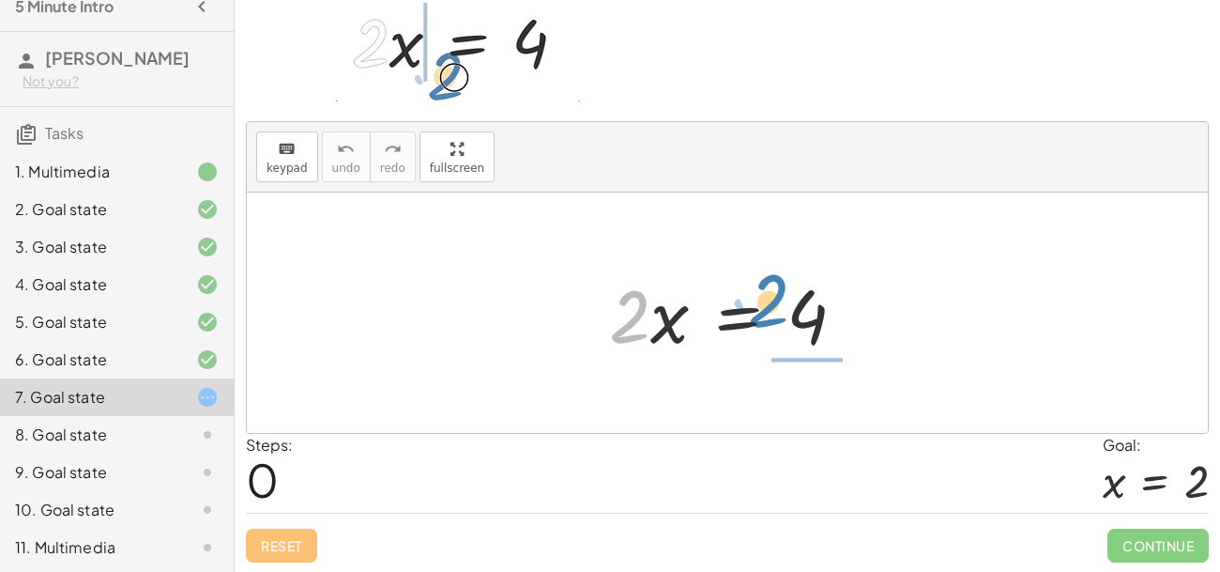
drag, startPoint x: 631, startPoint y: 321, endPoint x: 770, endPoint y: 307, distance: 139.6
click at [770, 307] on div at bounding box center [735, 313] width 270 height 97
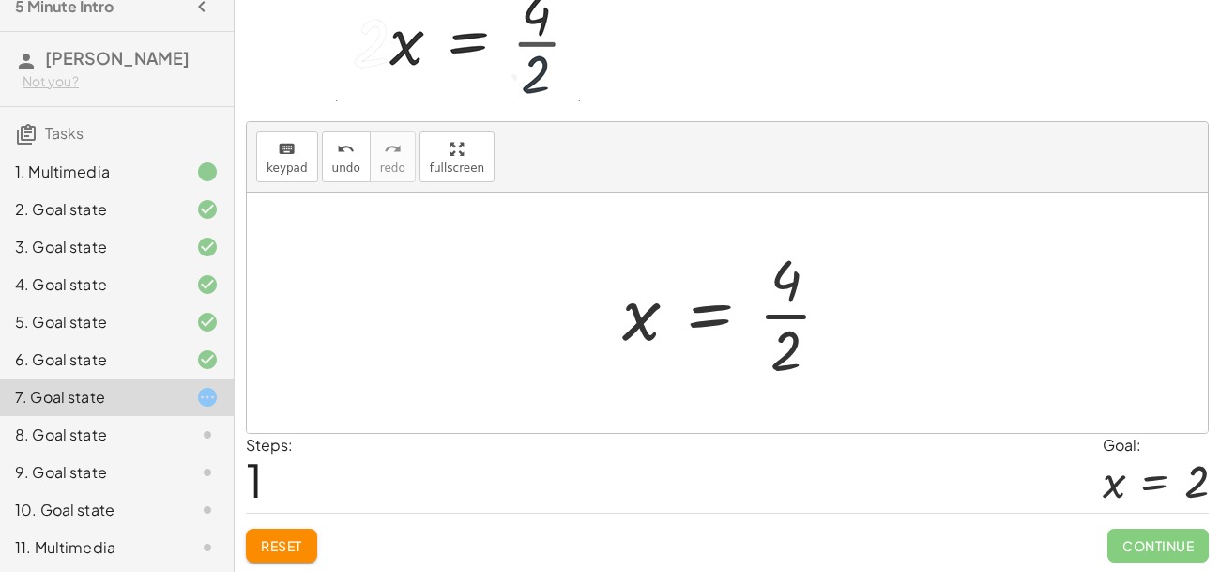
click at [718, 320] on div at bounding box center [734, 312] width 243 height 145
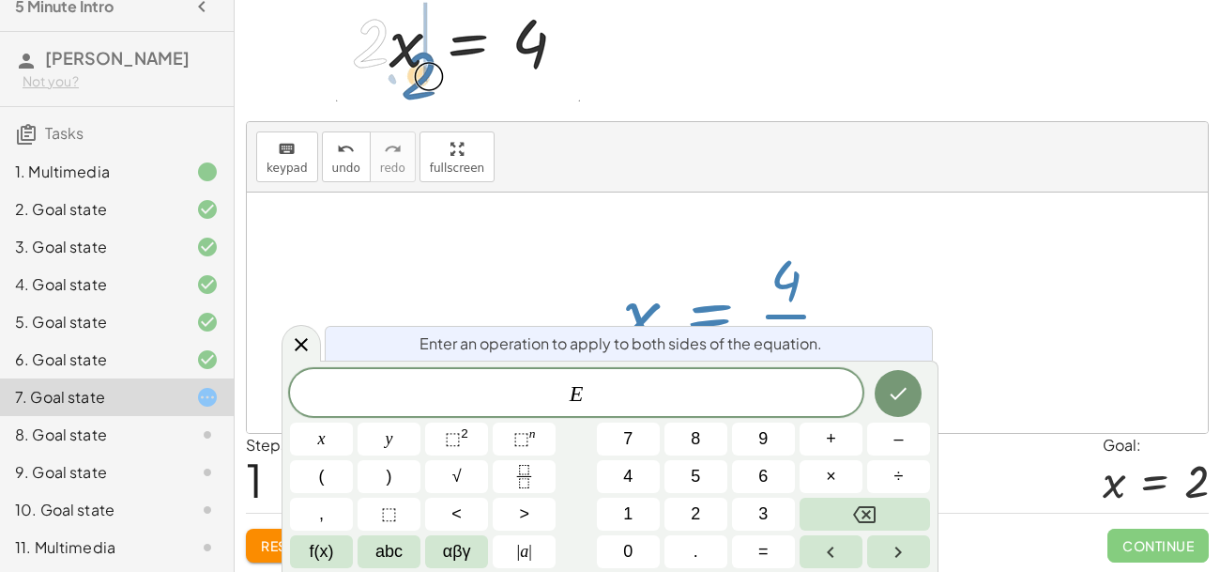
click at [992, 365] on div at bounding box center [727, 312] width 961 height 240
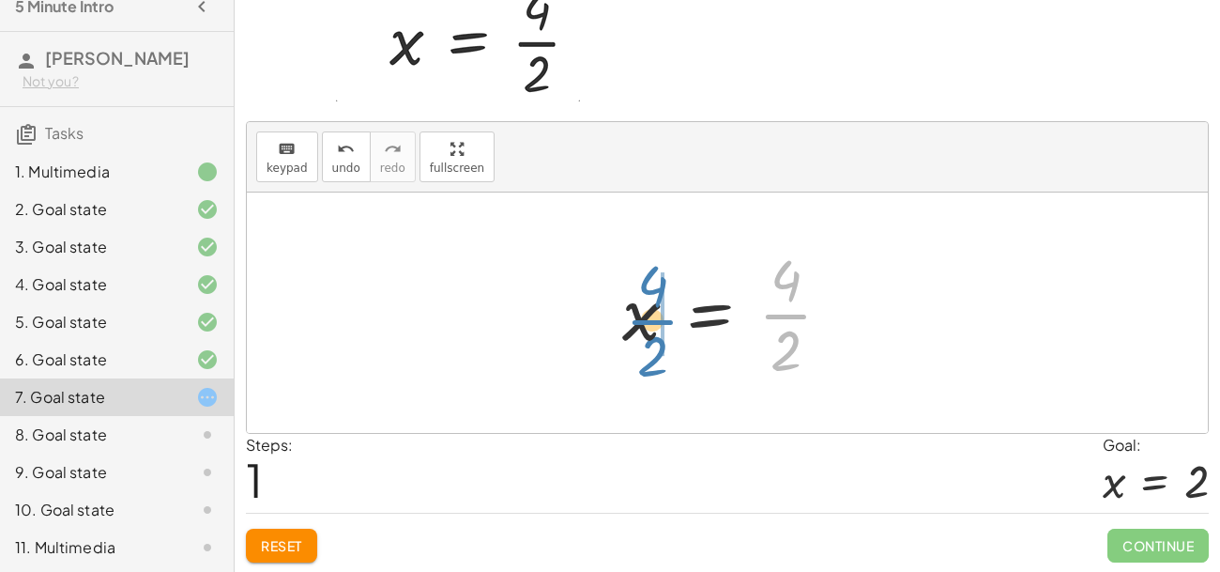
drag, startPoint x: 796, startPoint y: 317, endPoint x: 663, endPoint y: 323, distance: 133.4
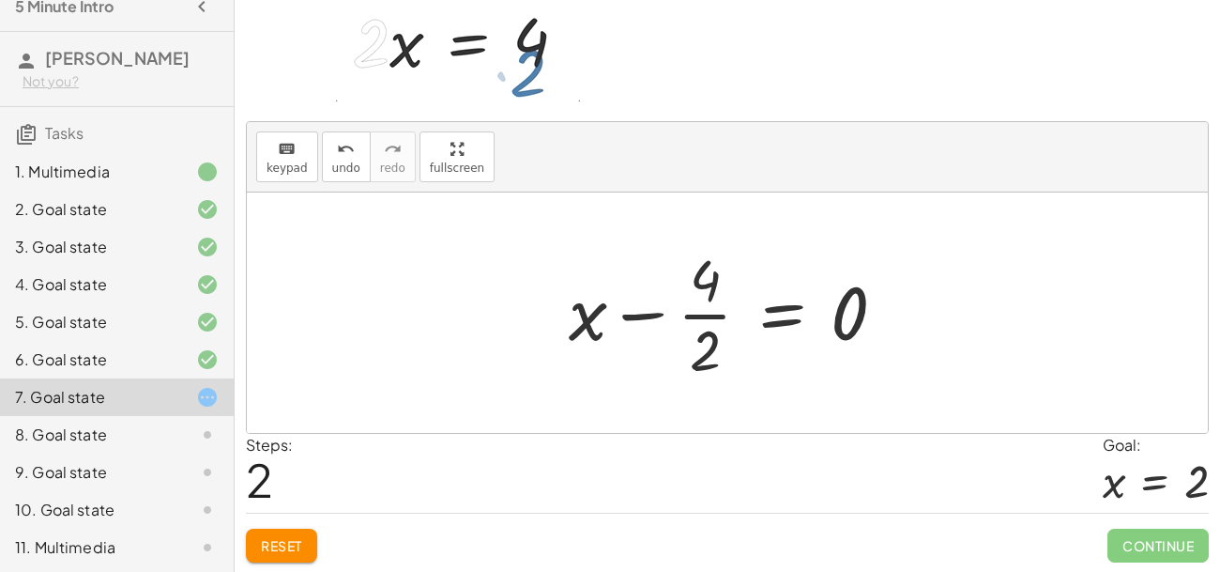
click at [283, 530] on button "Reset" at bounding box center [281, 545] width 71 height 34
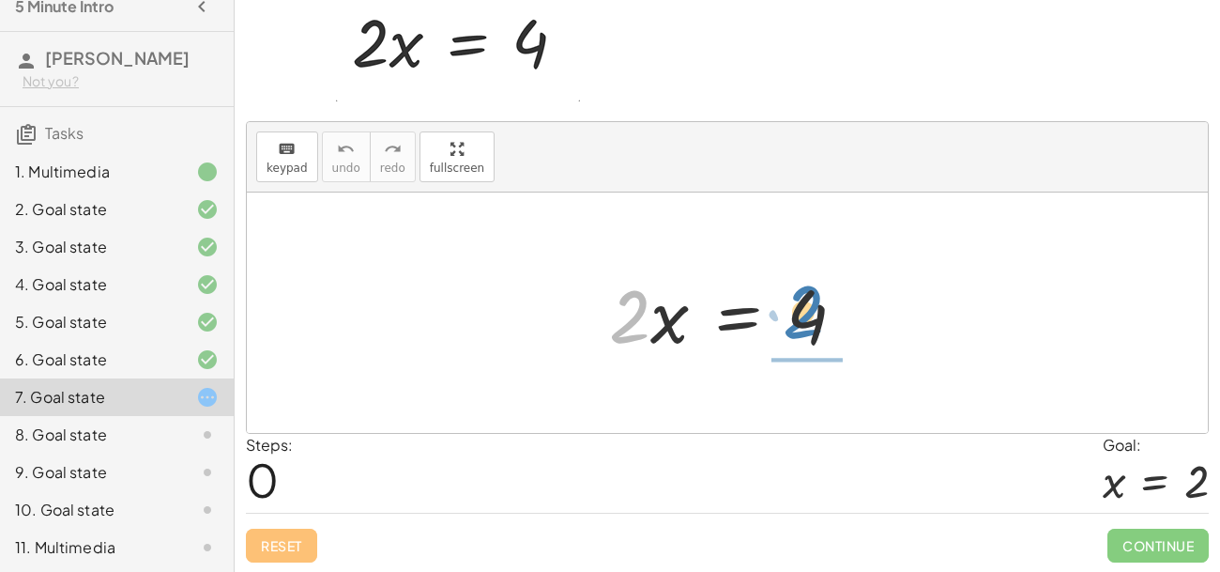
drag, startPoint x: 636, startPoint y: 322, endPoint x: 811, endPoint y: 317, distance: 174.6
click at [811, 317] on div at bounding box center [735, 313] width 270 height 97
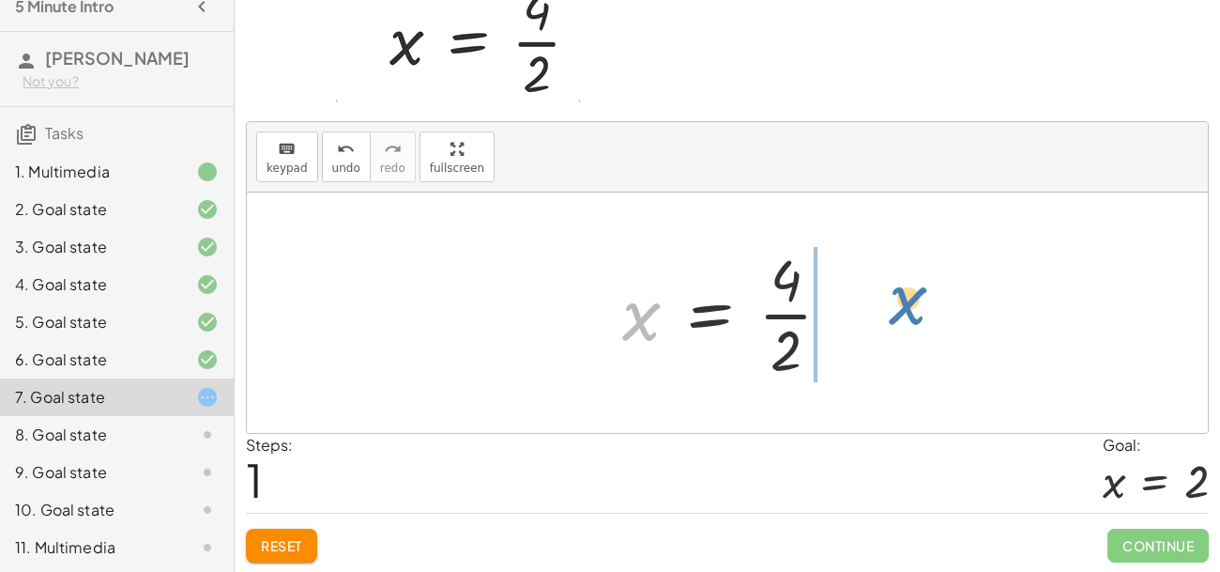
drag, startPoint x: 649, startPoint y: 324, endPoint x: 916, endPoint y: 309, distance: 267.0
click at [916, 309] on div "· 2 · x = 4 x · 2 x = 4 ·" at bounding box center [727, 312] width 961 height 240
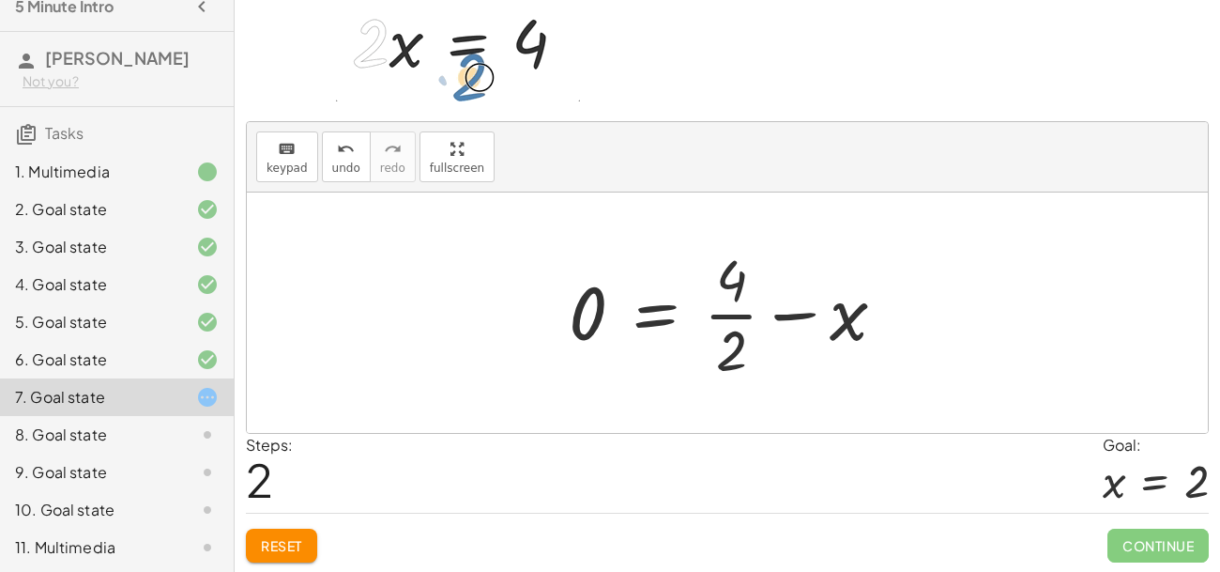
drag, startPoint x: 911, startPoint y: 313, endPoint x: 804, endPoint y: 340, distance: 110.2
click at [804, 340] on div "· 2 · x = 4 x = · 4 · 2 · 2 x = 4 · 0 + −" at bounding box center [728, 313] width 374 height 154
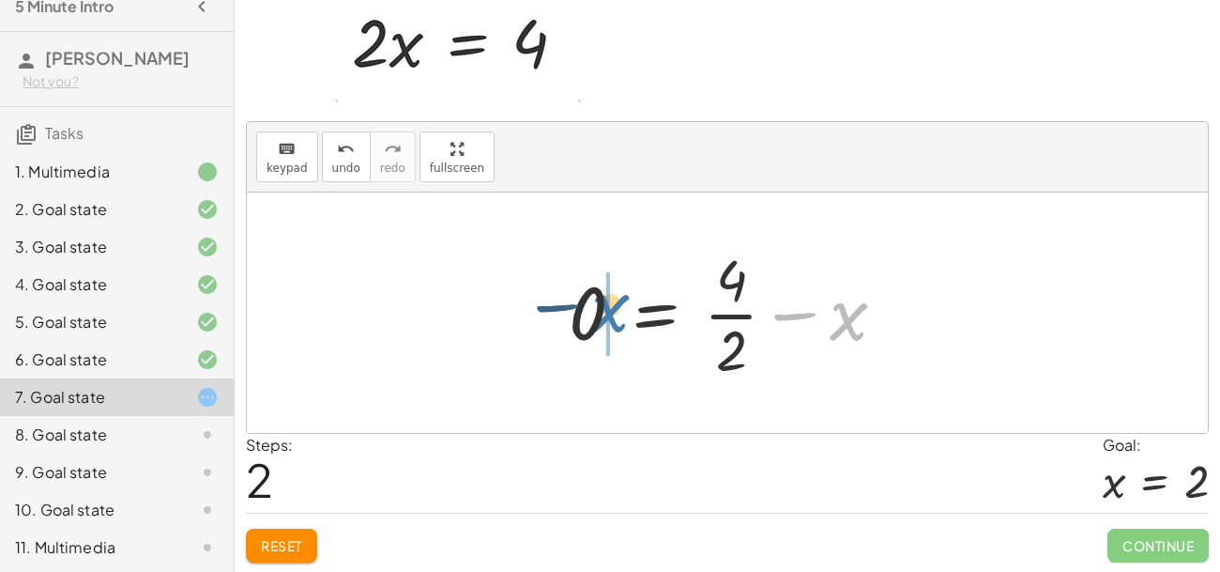
drag, startPoint x: 831, startPoint y: 321, endPoint x: 580, endPoint y: 311, distance: 250.8
click at [580, 311] on div at bounding box center [734, 312] width 351 height 145
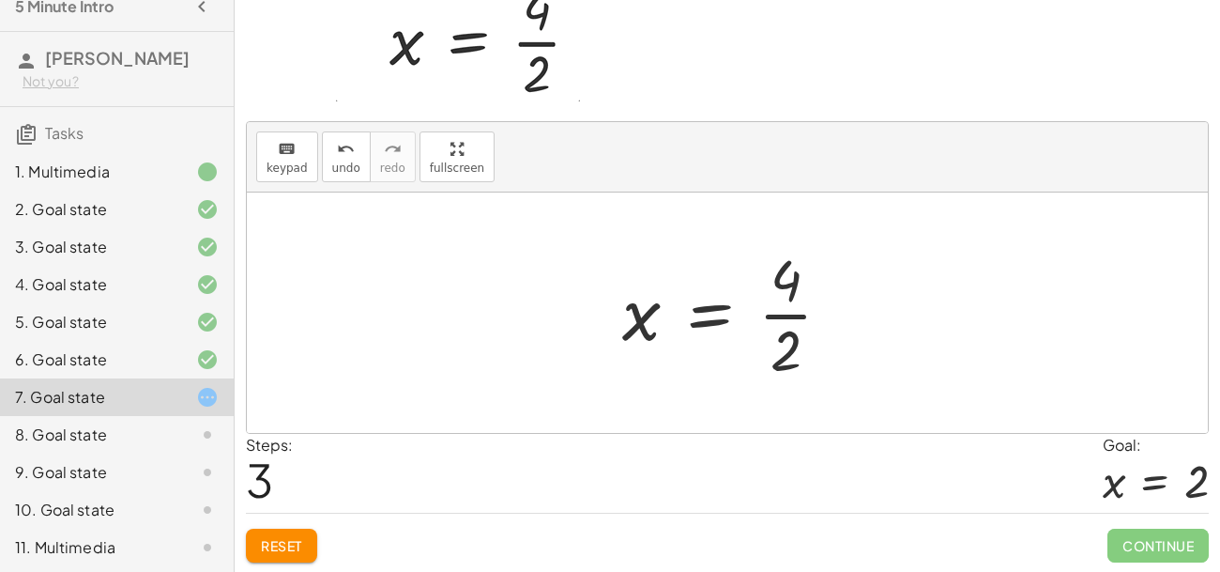
click at [728, 318] on div at bounding box center [734, 312] width 243 height 145
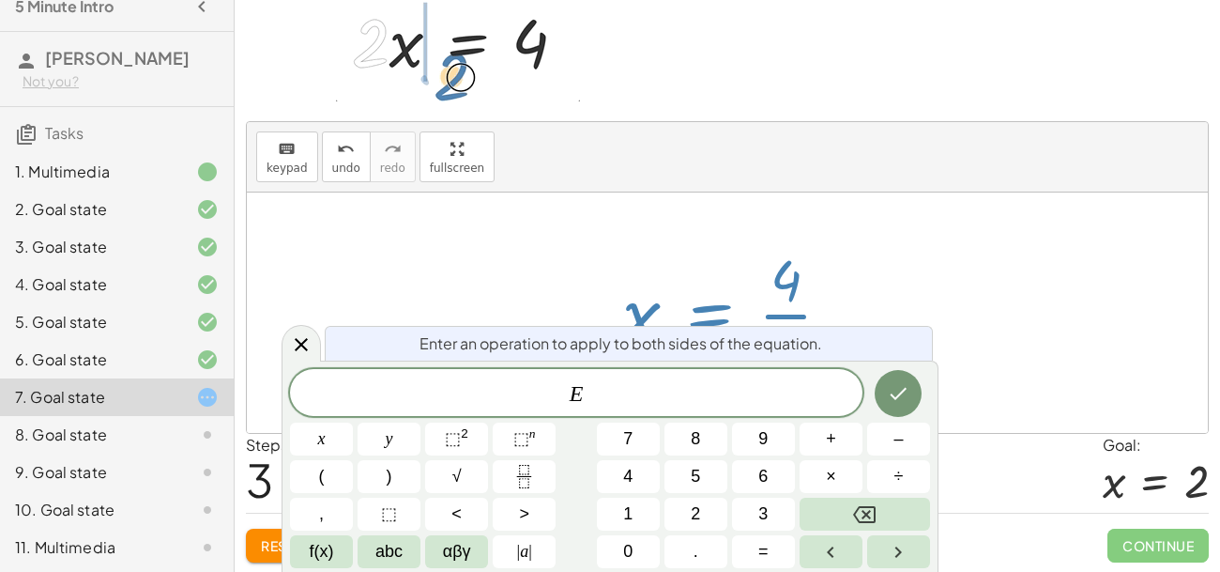
click at [792, 316] on div at bounding box center [734, 312] width 243 height 145
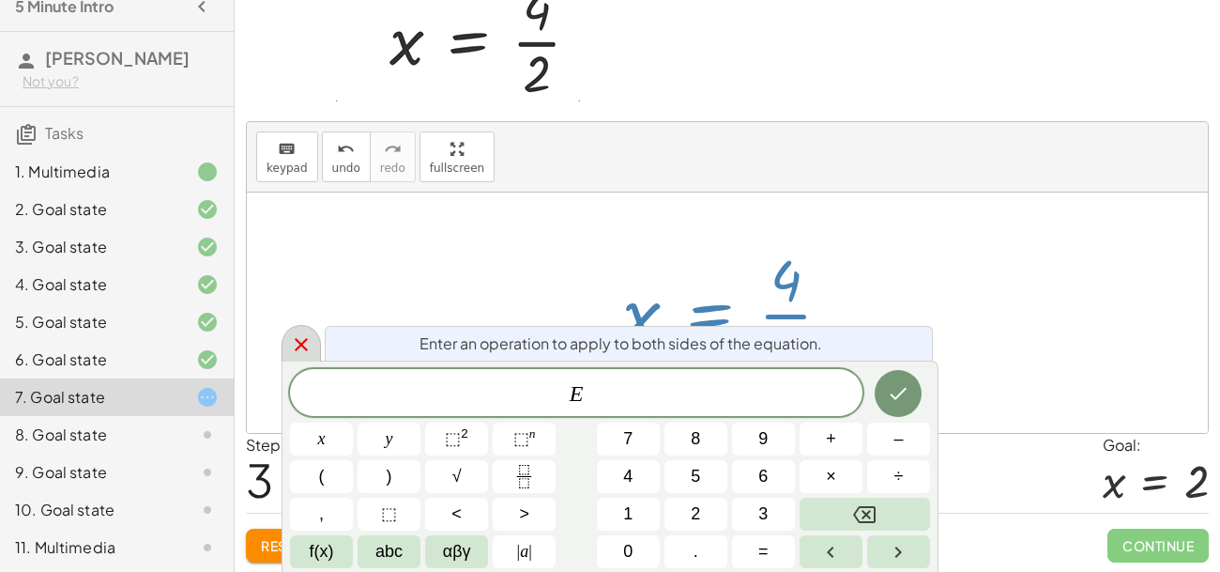
click at [288, 346] on div at bounding box center [301, 343] width 39 height 37
